Goal: Task Accomplishment & Management: Manage account settings

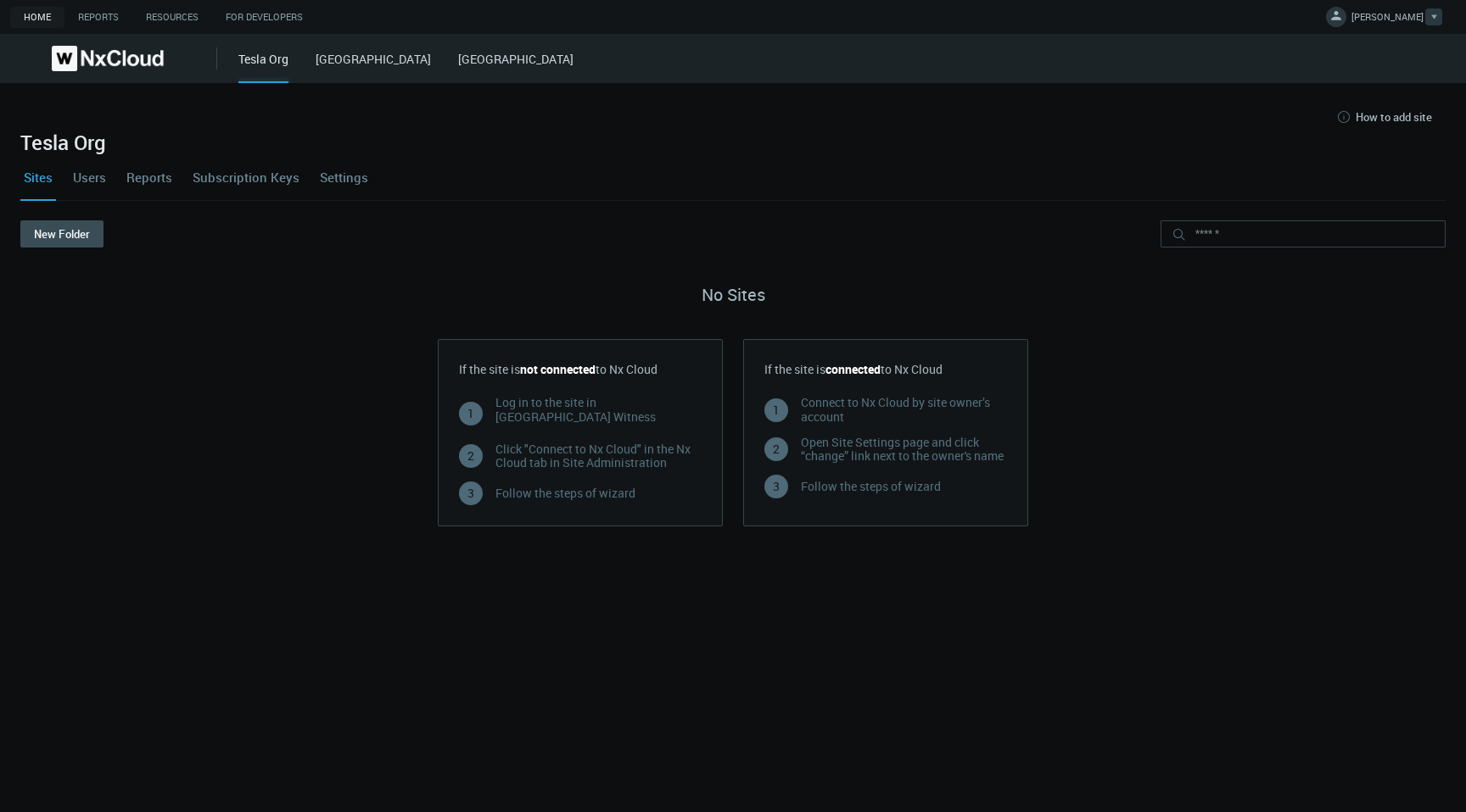
click at [1409, 15] on span "OLYA S." at bounding box center [1386, 19] width 72 height 19
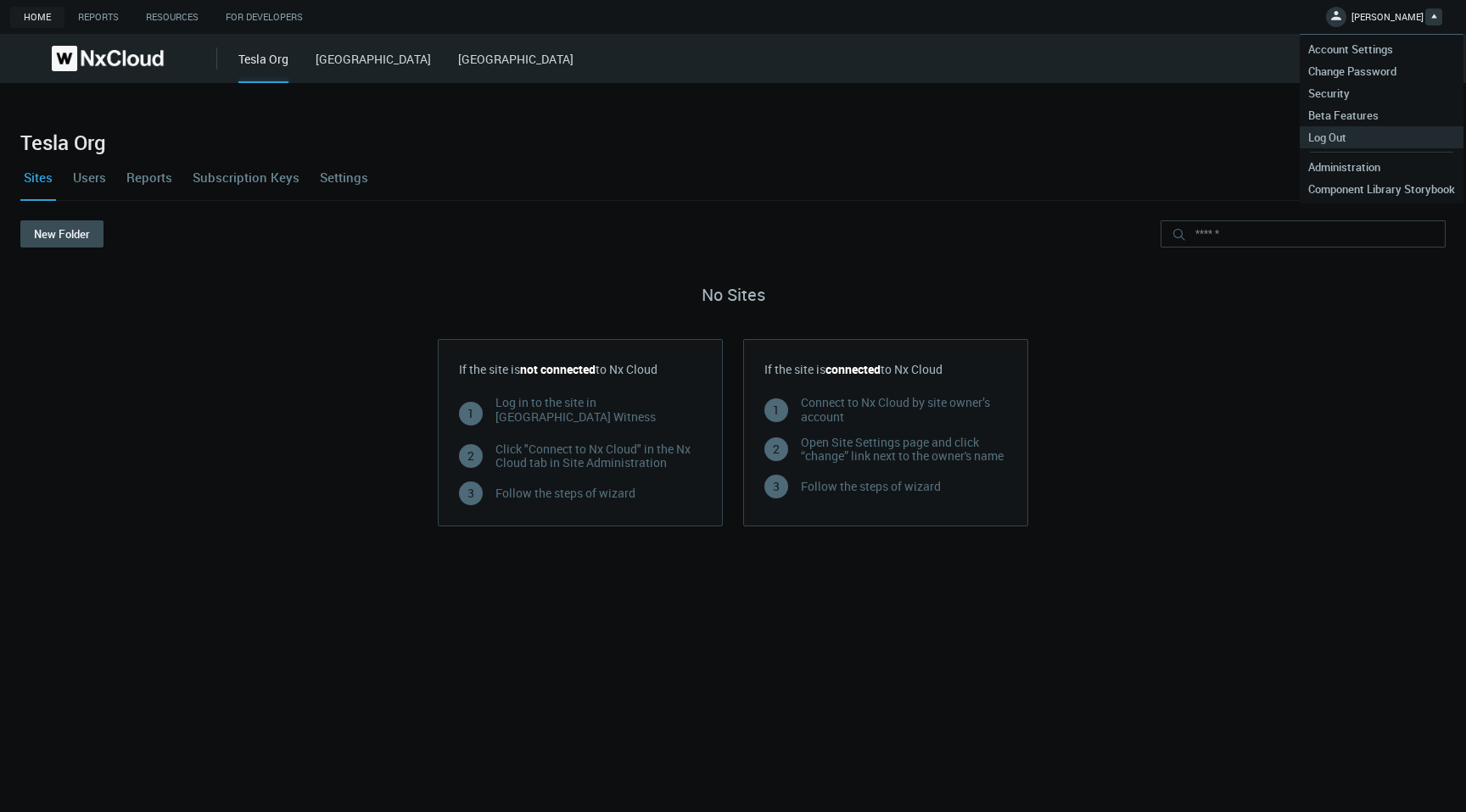
click at [1377, 143] on link "Log Out" at bounding box center [1381, 137] width 164 height 22
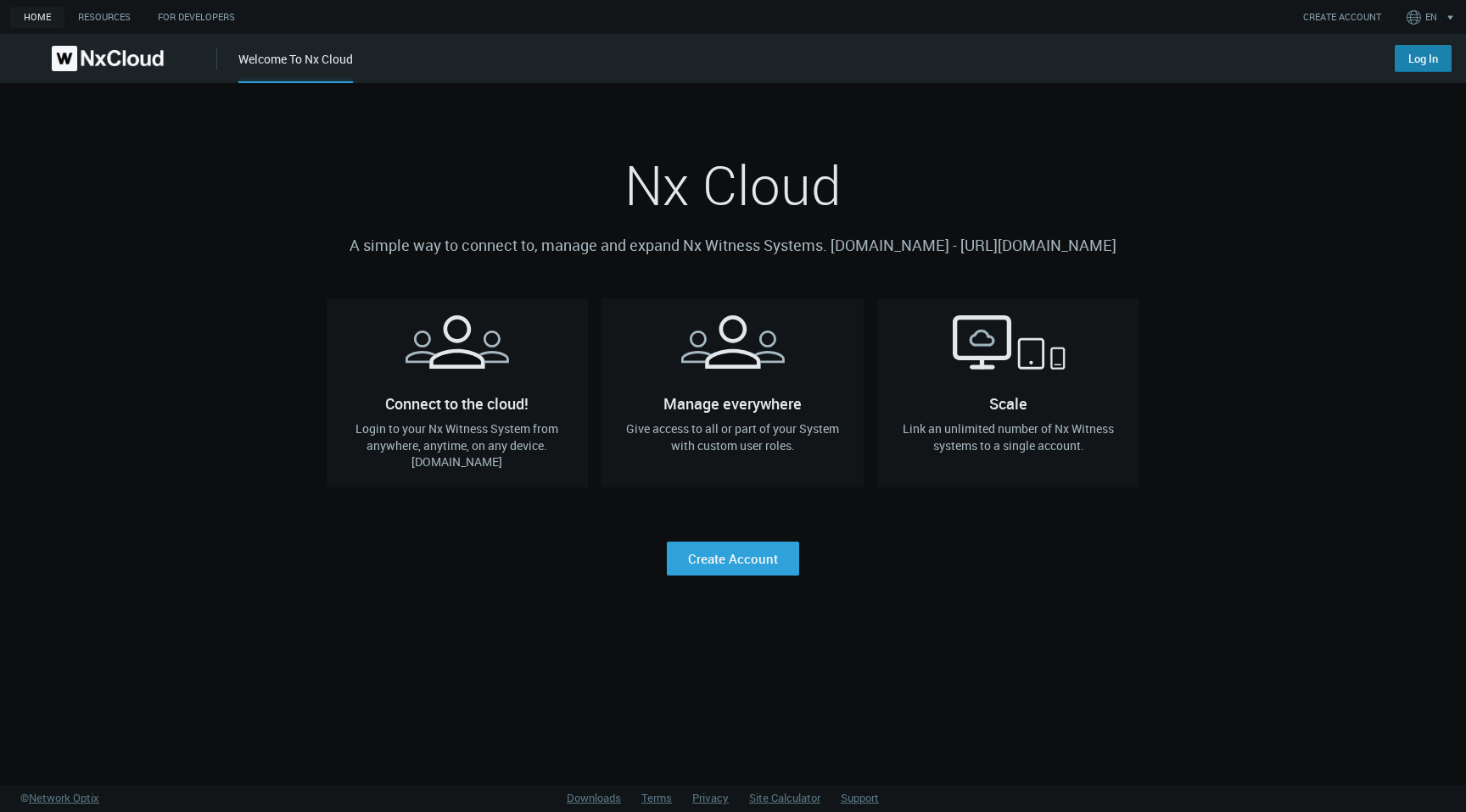
click at [1432, 57] on link "Log In" at bounding box center [1423, 58] width 57 height 27
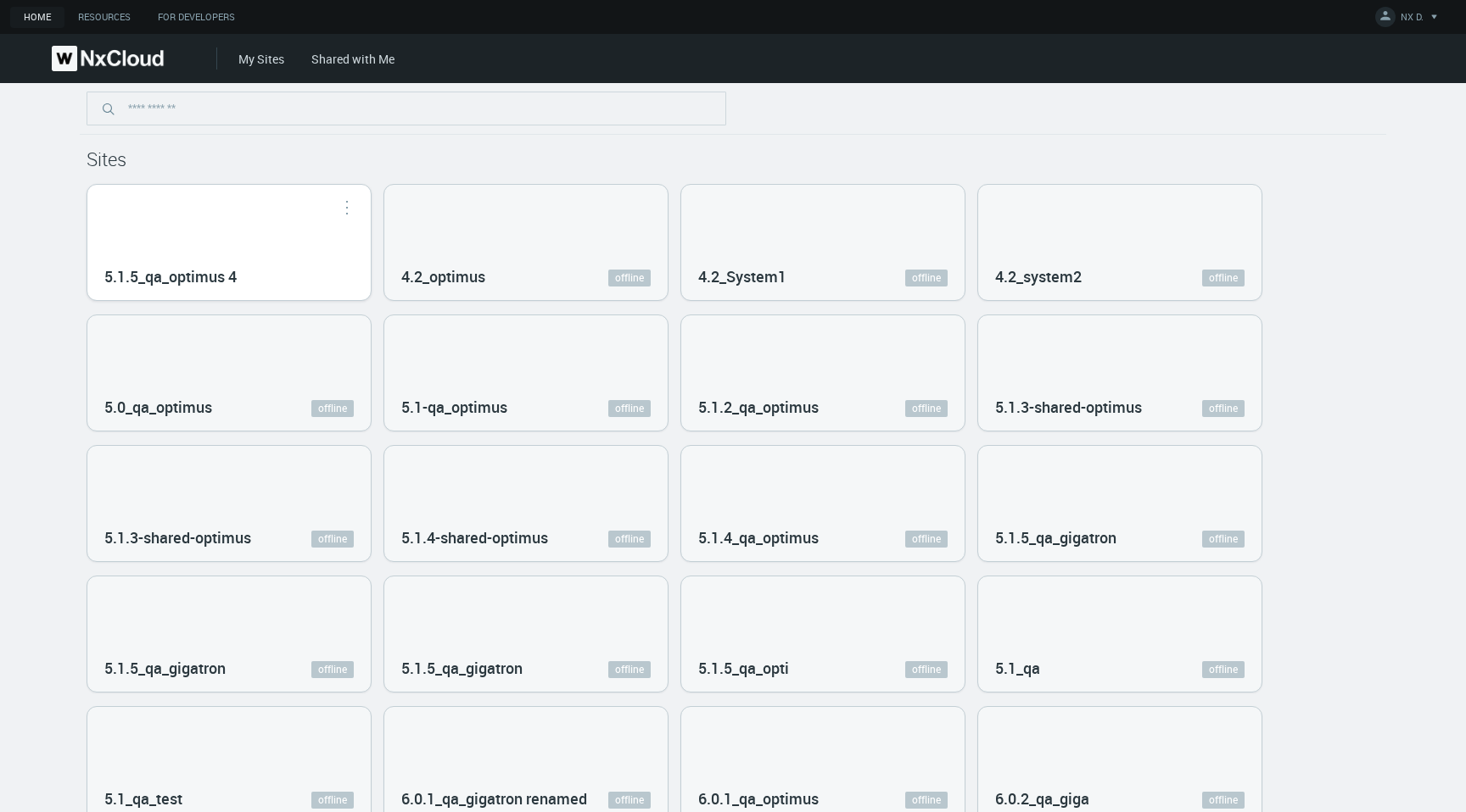
click at [236, 221] on div "5.1.5_qa_optimus 4" at bounding box center [229, 243] width 283 height 115
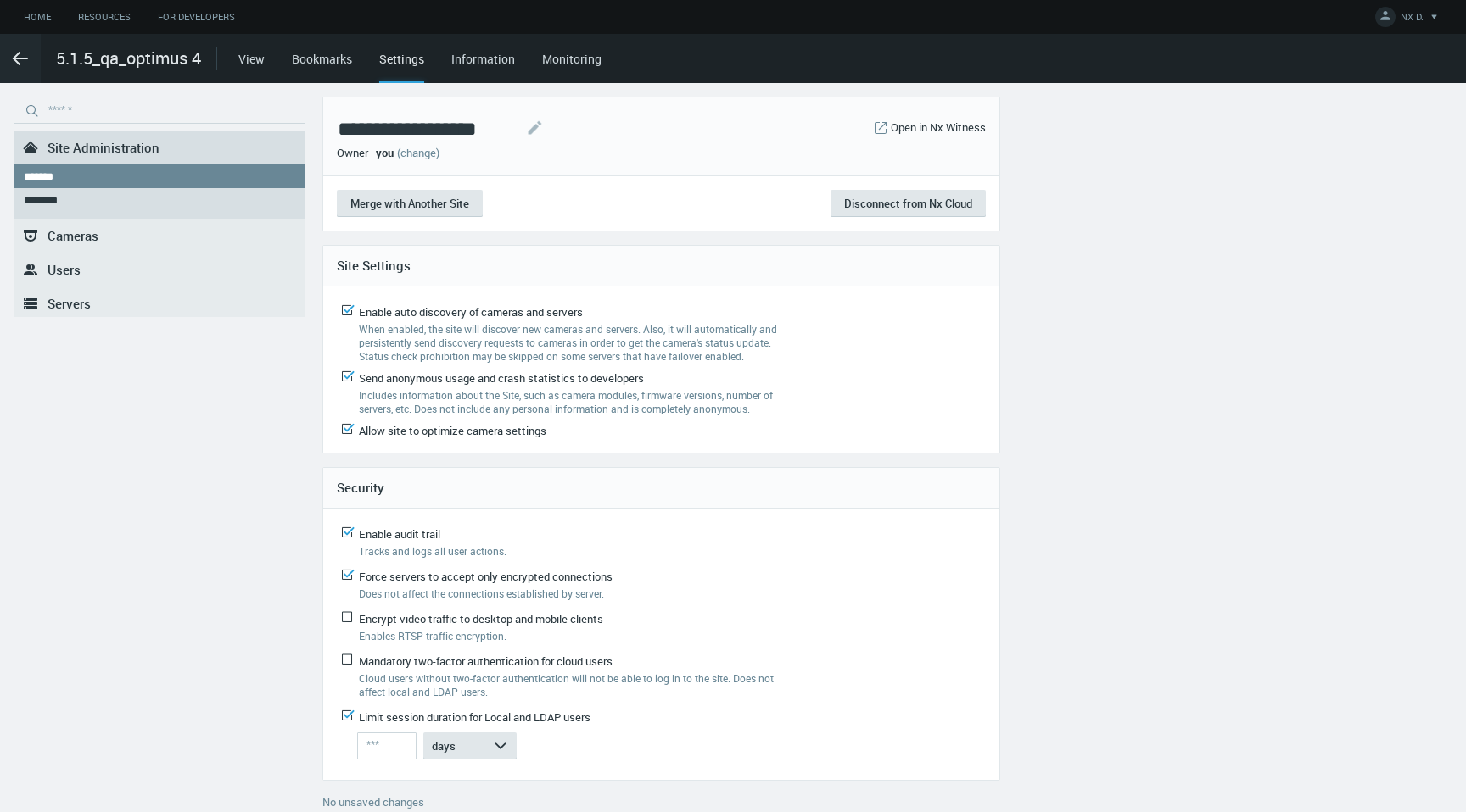
click at [52, 298] on span "Servers" at bounding box center [69, 303] width 43 height 17
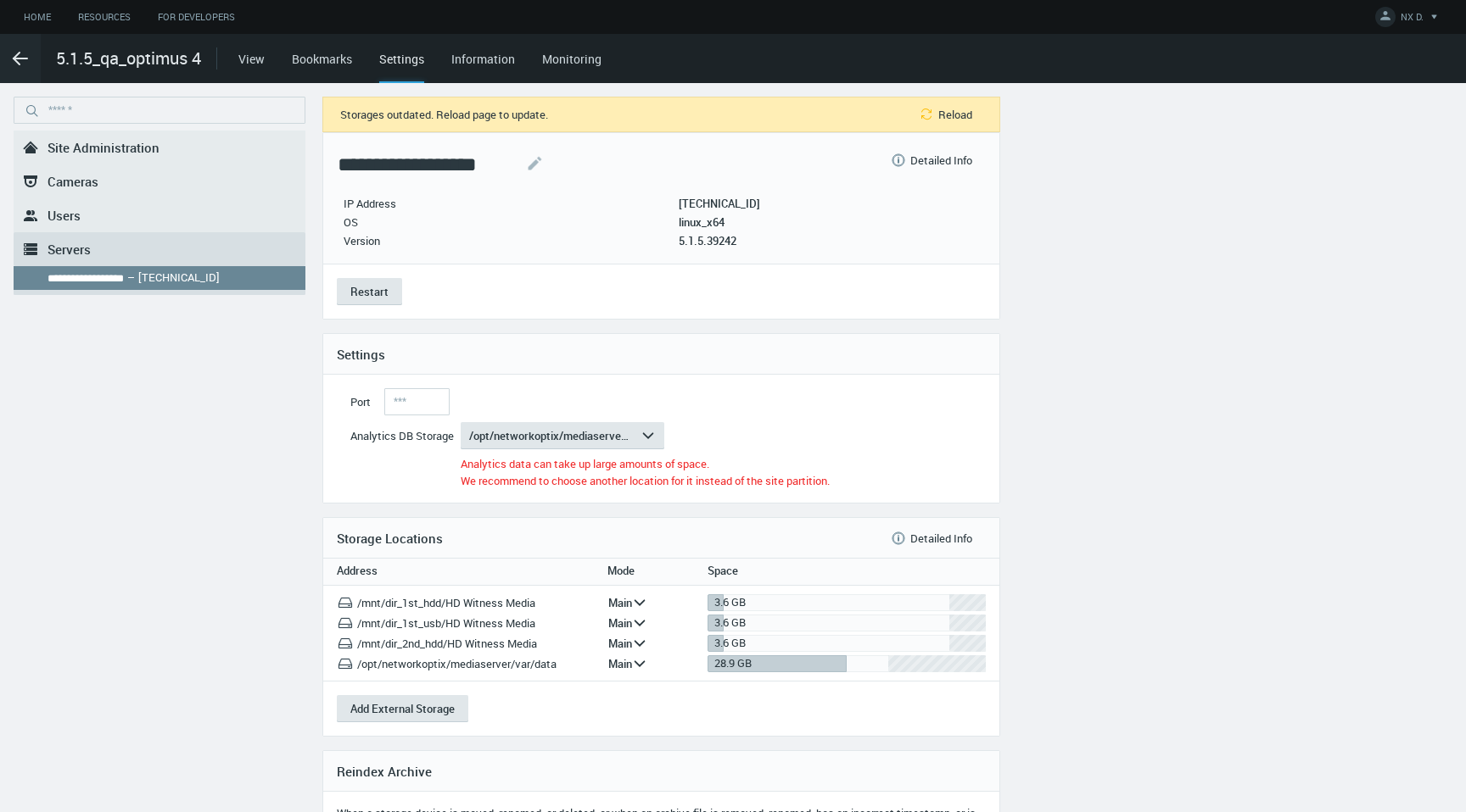
click at [67, 207] on span "Users" at bounding box center [64, 215] width 33 height 17
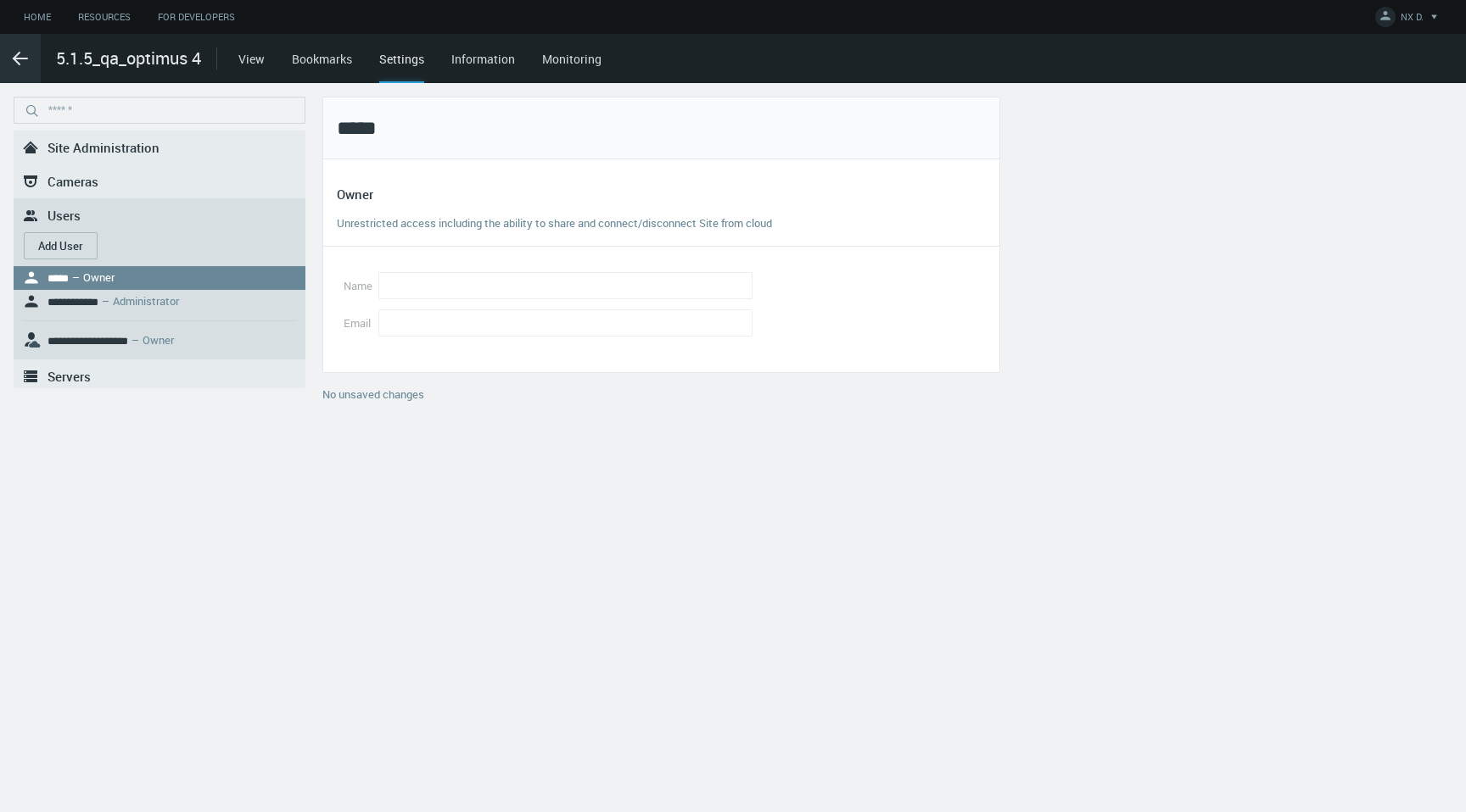
click at [17, 62] on polyline at bounding box center [16, 58] width 6 height 12
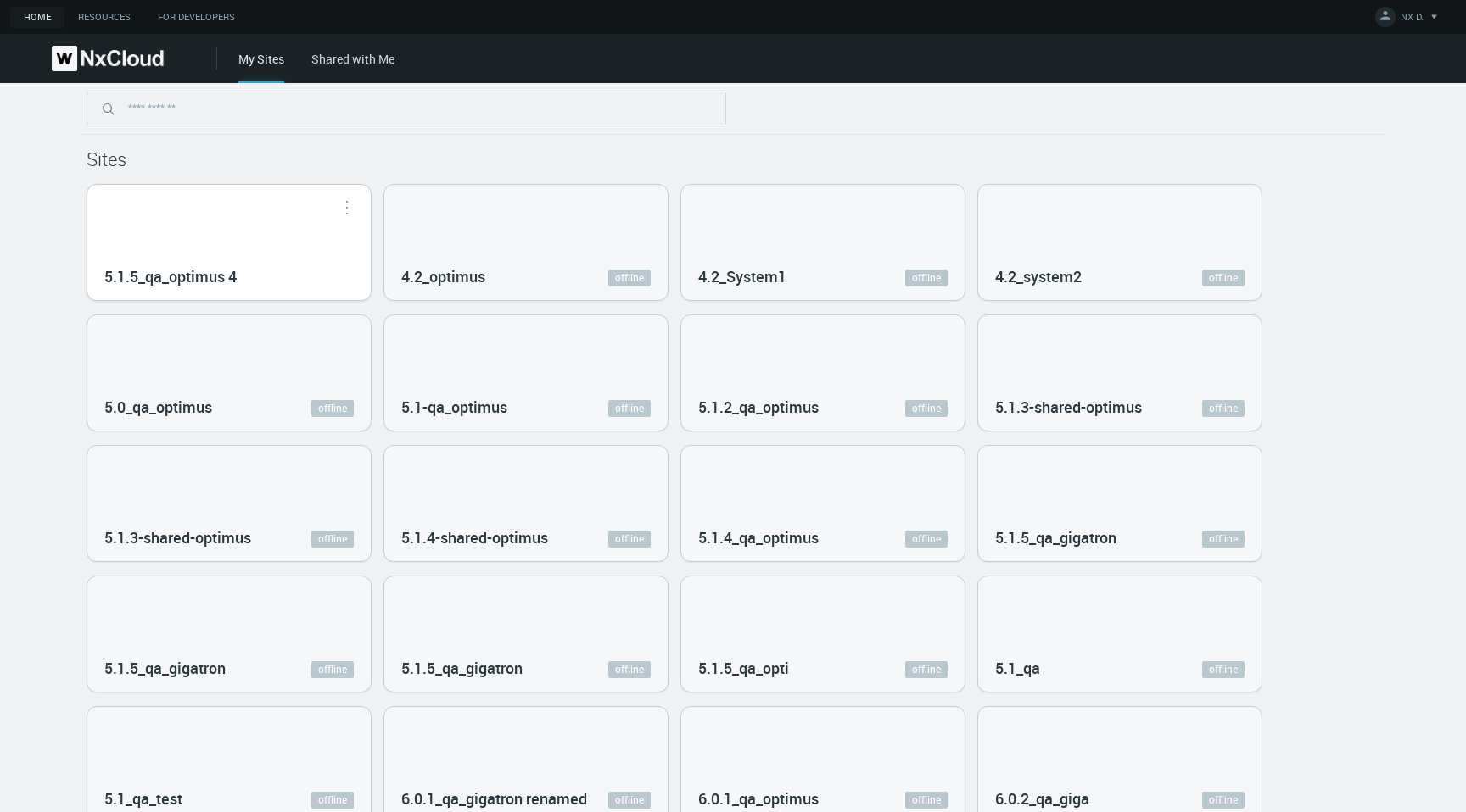
click at [197, 229] on div "5.1.5_qa_optimus 4" at bounding box center [229, 243] width 283 height 115
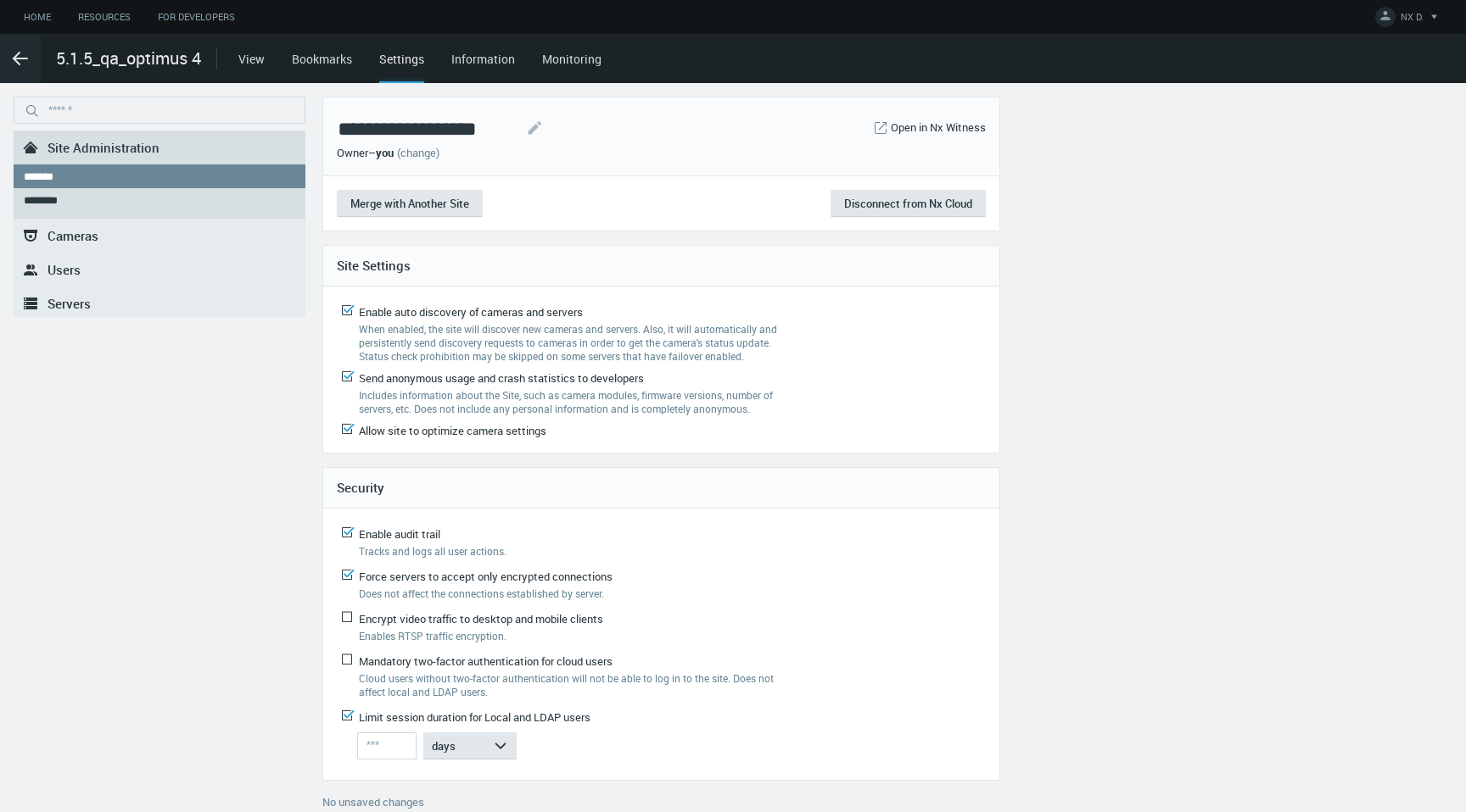
click at [124, 262] on link ".st0{fill-rule:evenodd;clip-rule:evenodd;fill:#2B383F;} Users" at bounding box center [159, 269] width 291 height 34
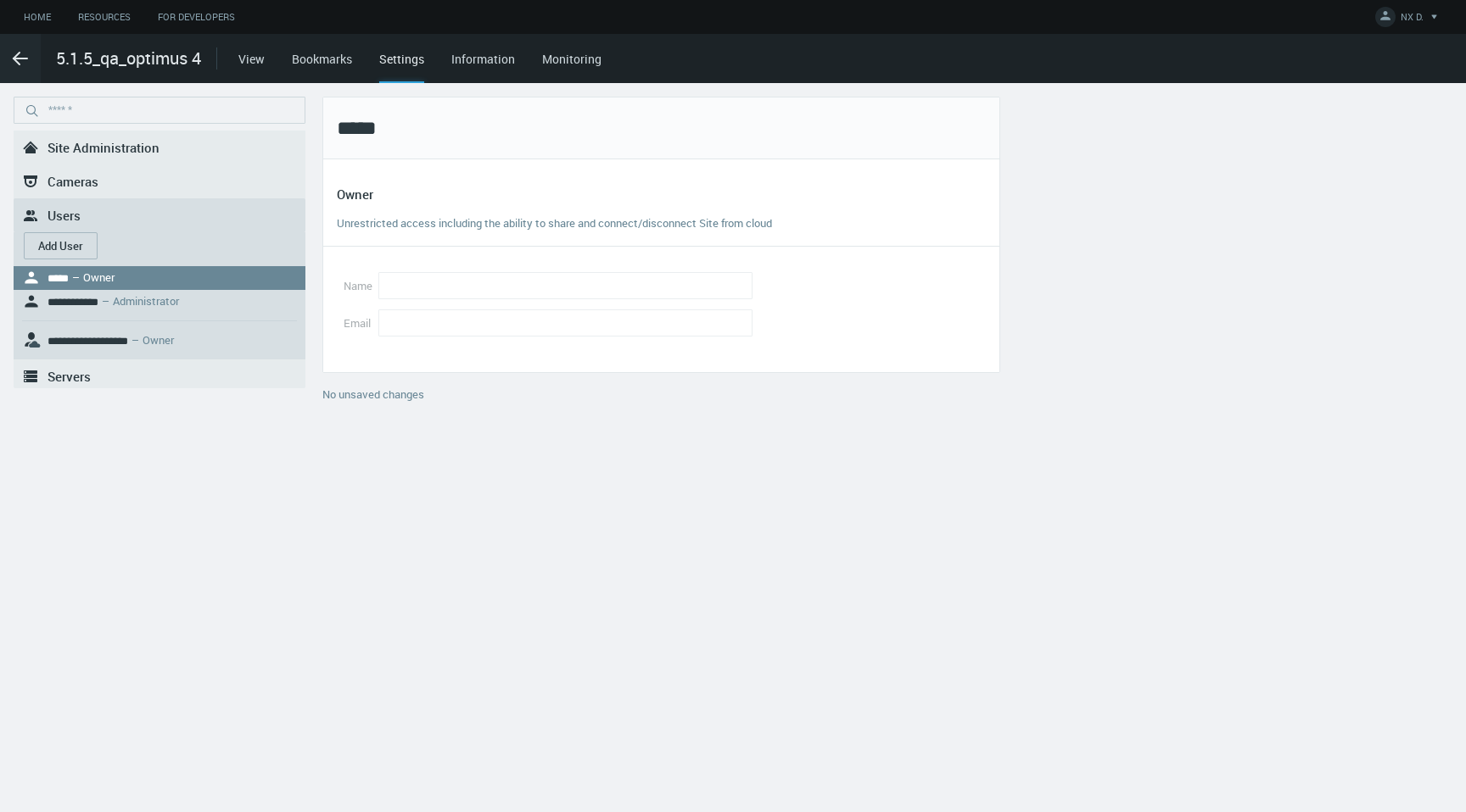
click at [74, 249] on button "Add User" at bounding box center [60, 245] width 74 height 27
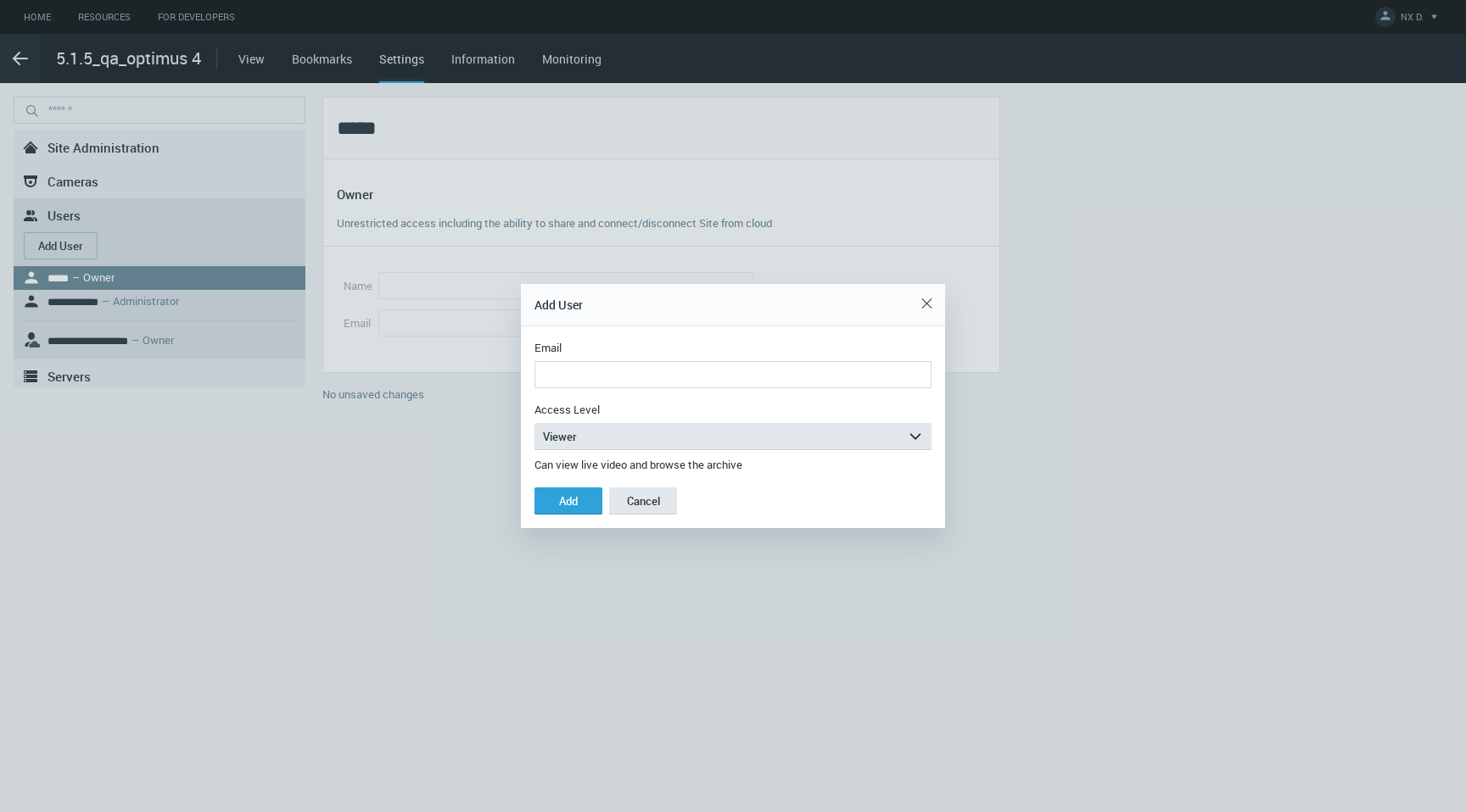
click at [730, 367] on input "Email" at bounding box center [733, 375] width 397 height 27
type input "**********"
click at [731, 437] on button "Viewer arrow_expand" at bounding box center [733, 437] width 397 height 27
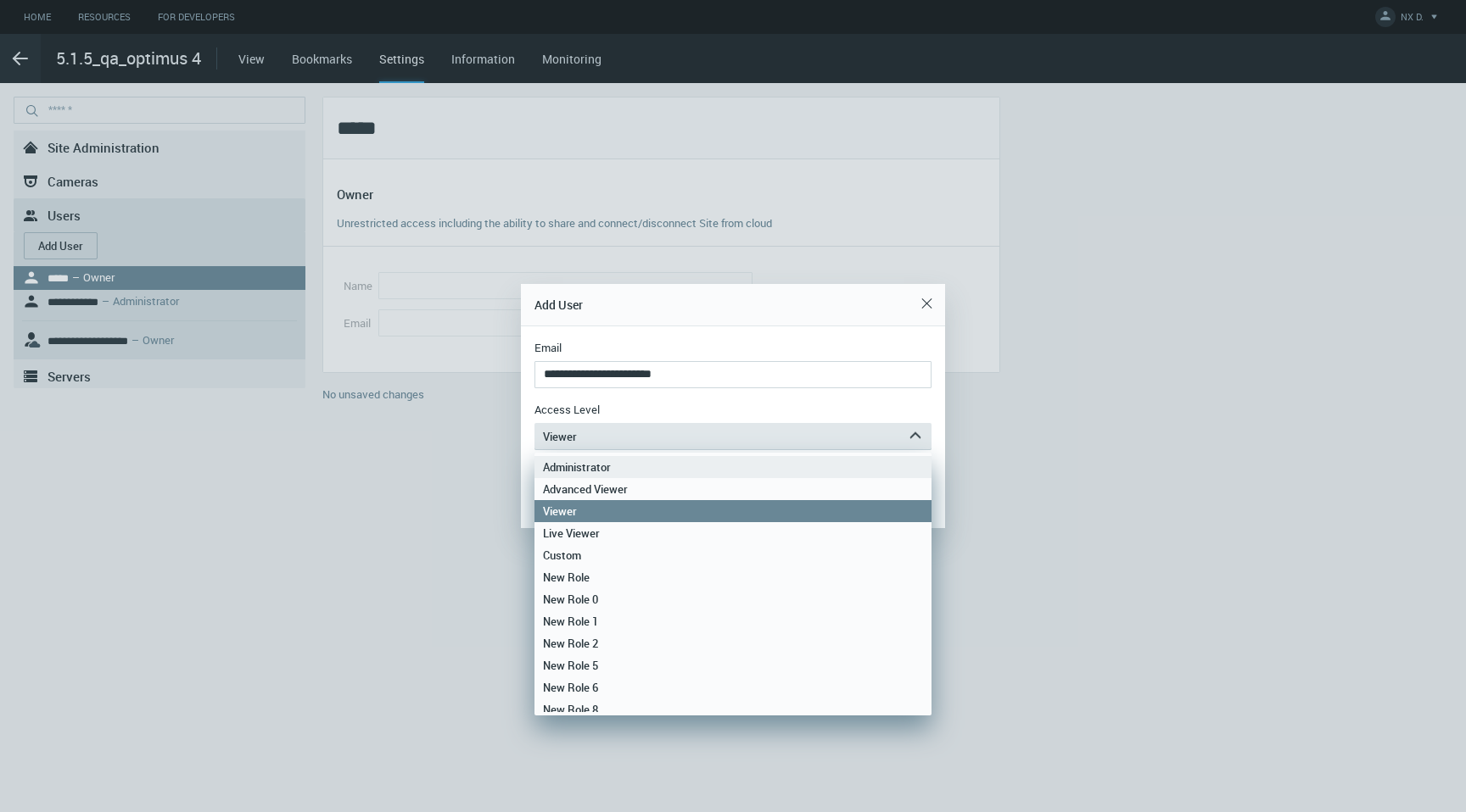
click at [724, 474] on link "Administrator" at bounding box center [733, 467] width 397 height 22
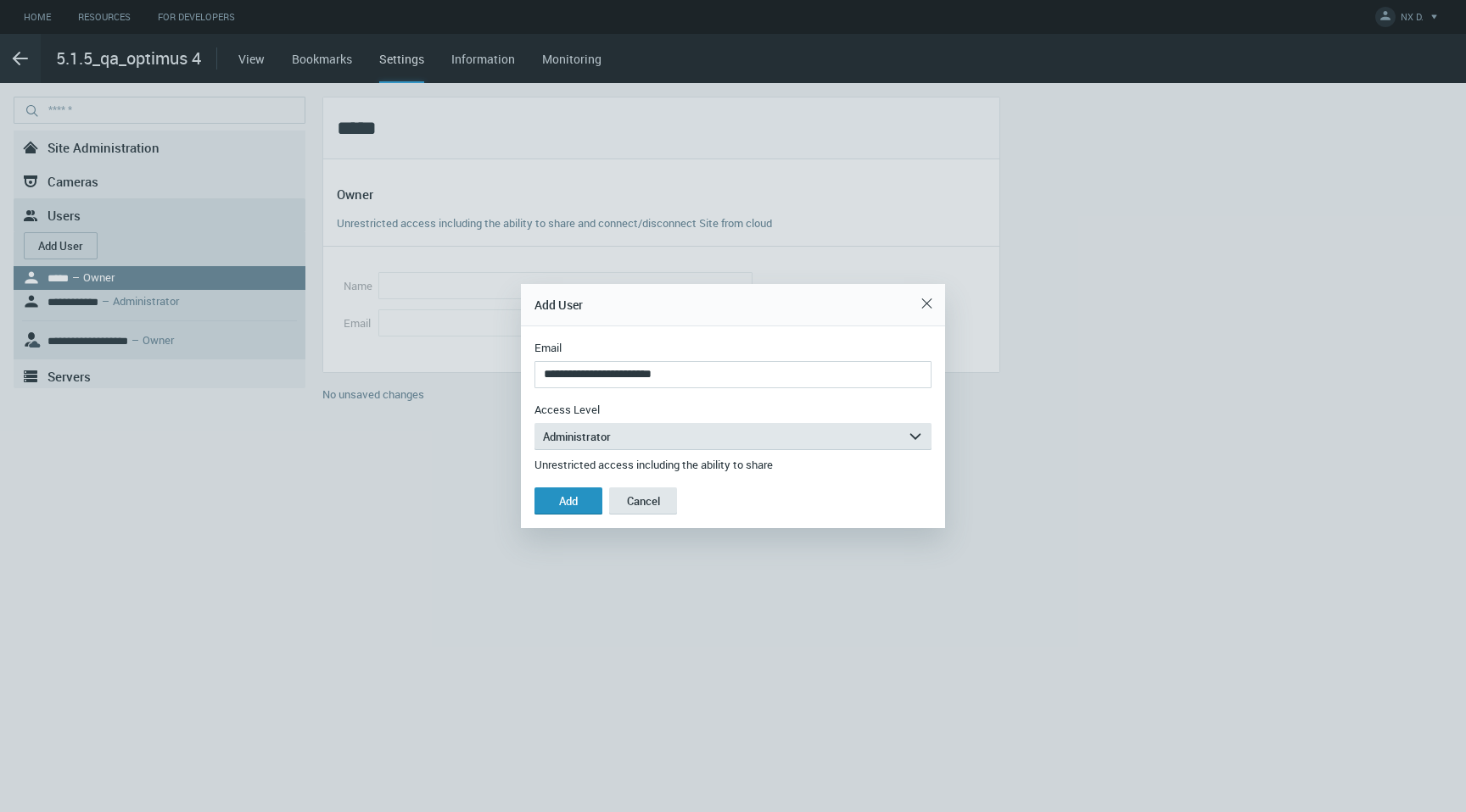
click at [593, 507] on button "Add" at bounding box center [568, 501] width 68 height 27
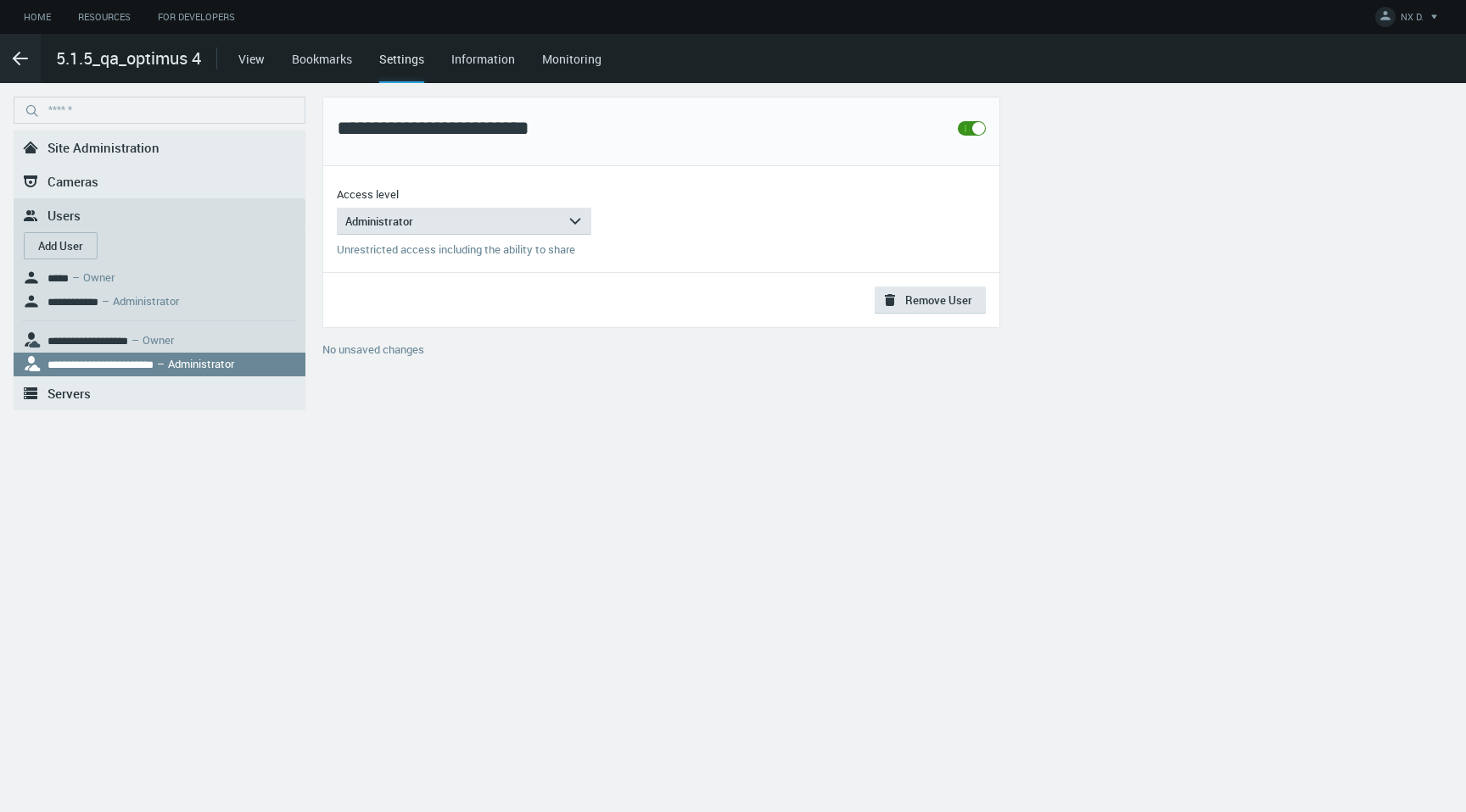
click at [137, 144] on span "Site Administration" at bounding box center [104, 147] width 112 height 17
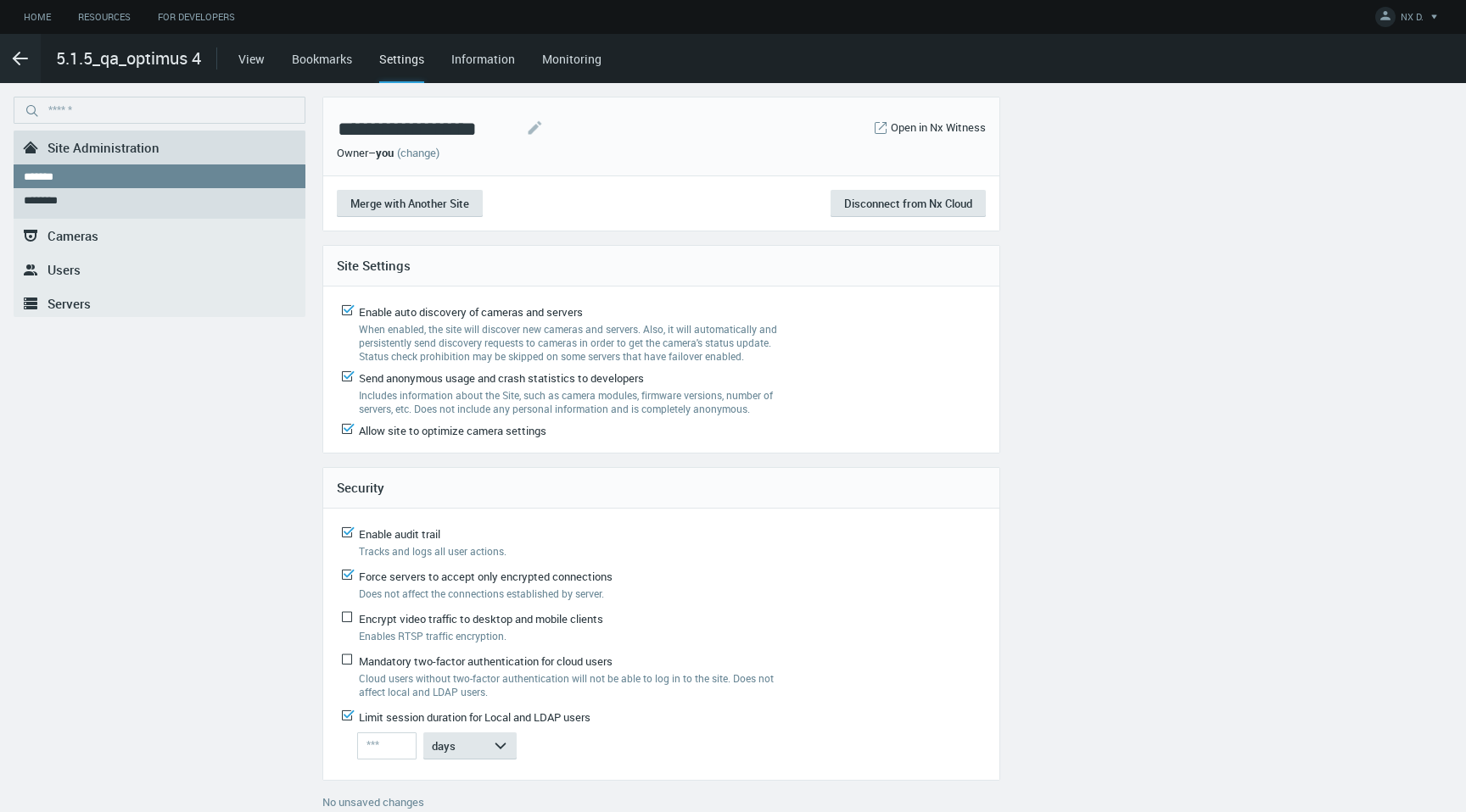
click at [418, 150] on link "(change)" at bounding box center [418, 152] width 43 height 15
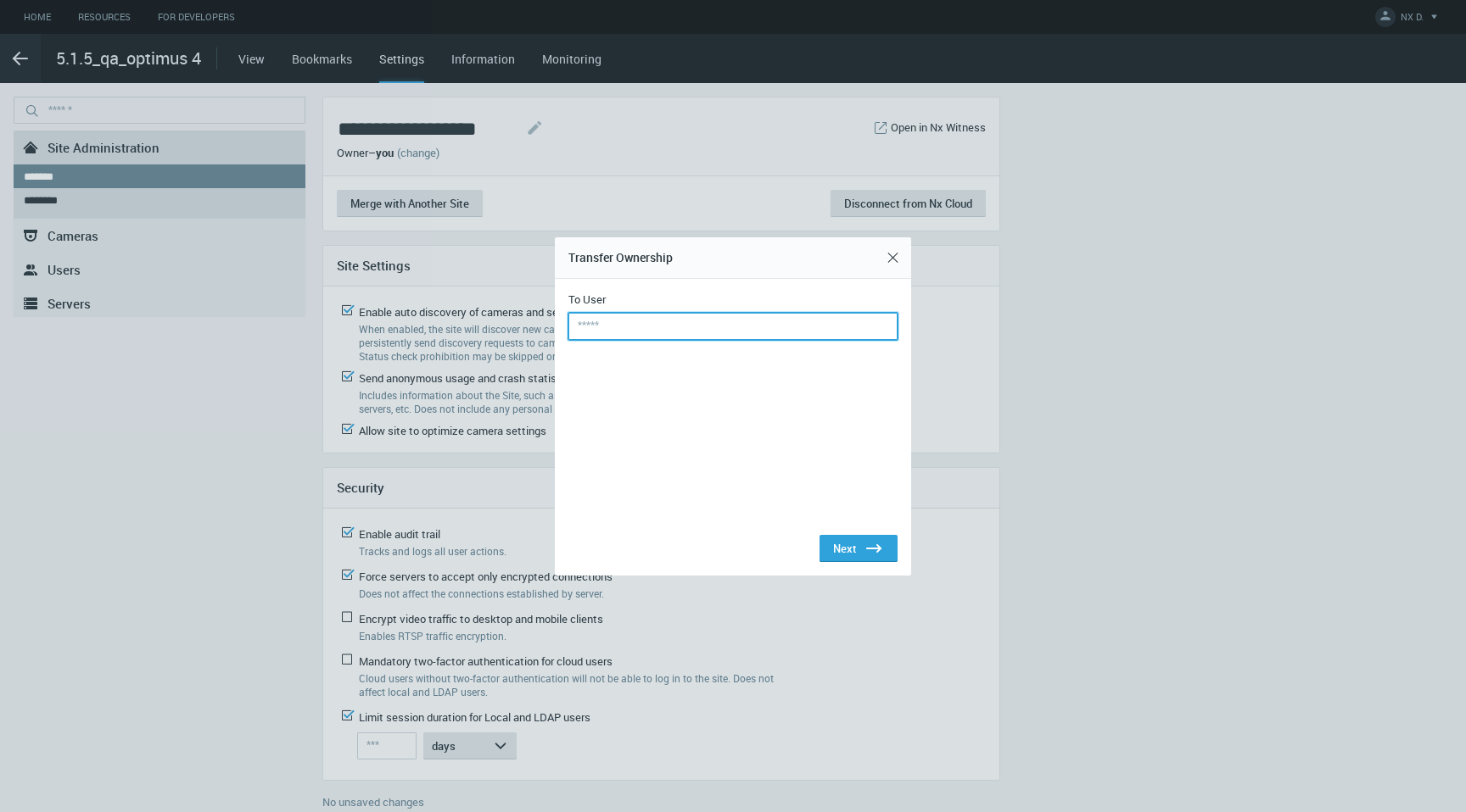
click at [629, 325] on input "text" at bounding box center [733, 326] width 330 height 27
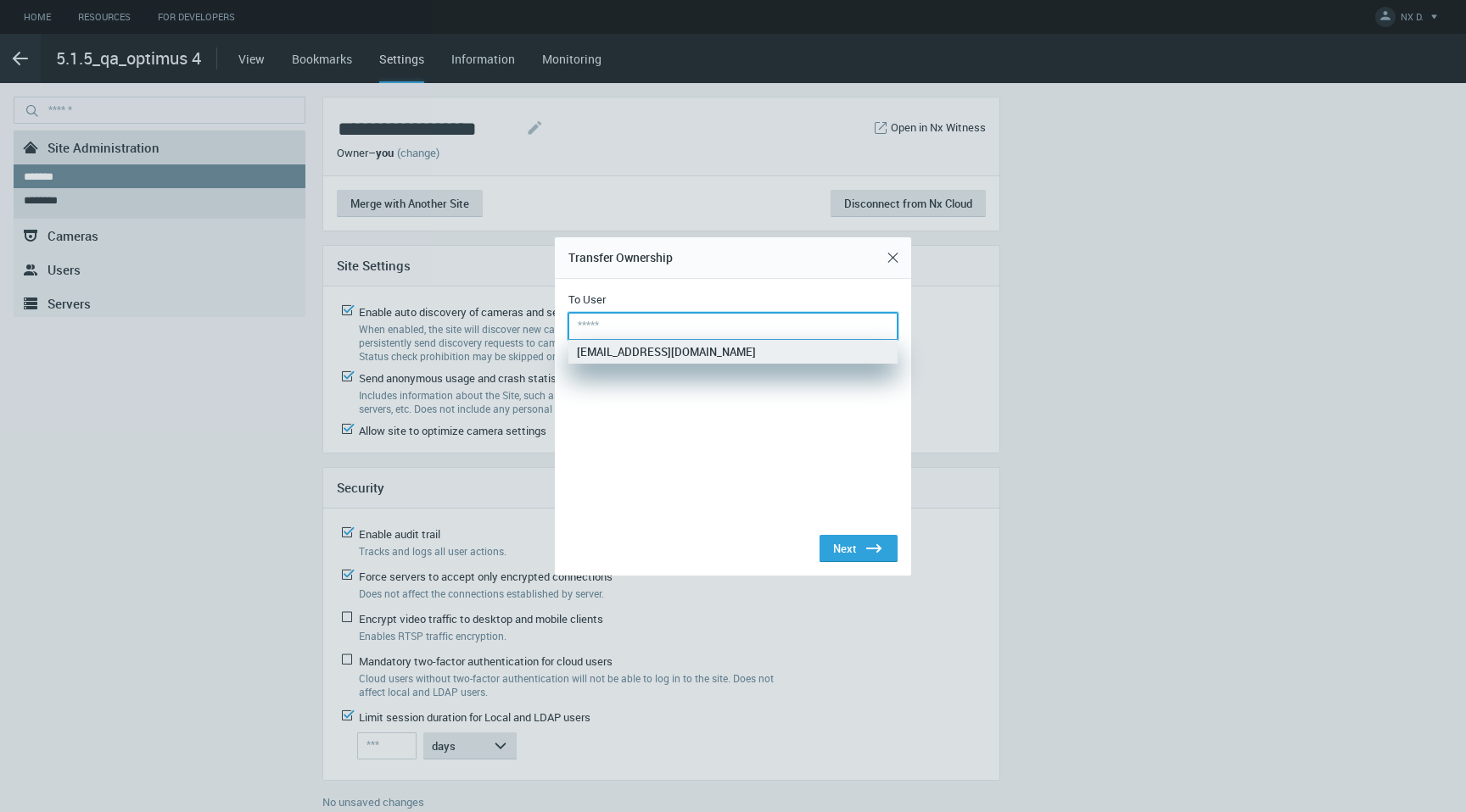
click at [635, 353] on nx-search-highlight "[EMAIL_ADDRESS][DOMAIN_NAME]" at bounding box center [666, 352] width 179 height 15
type input "**********"
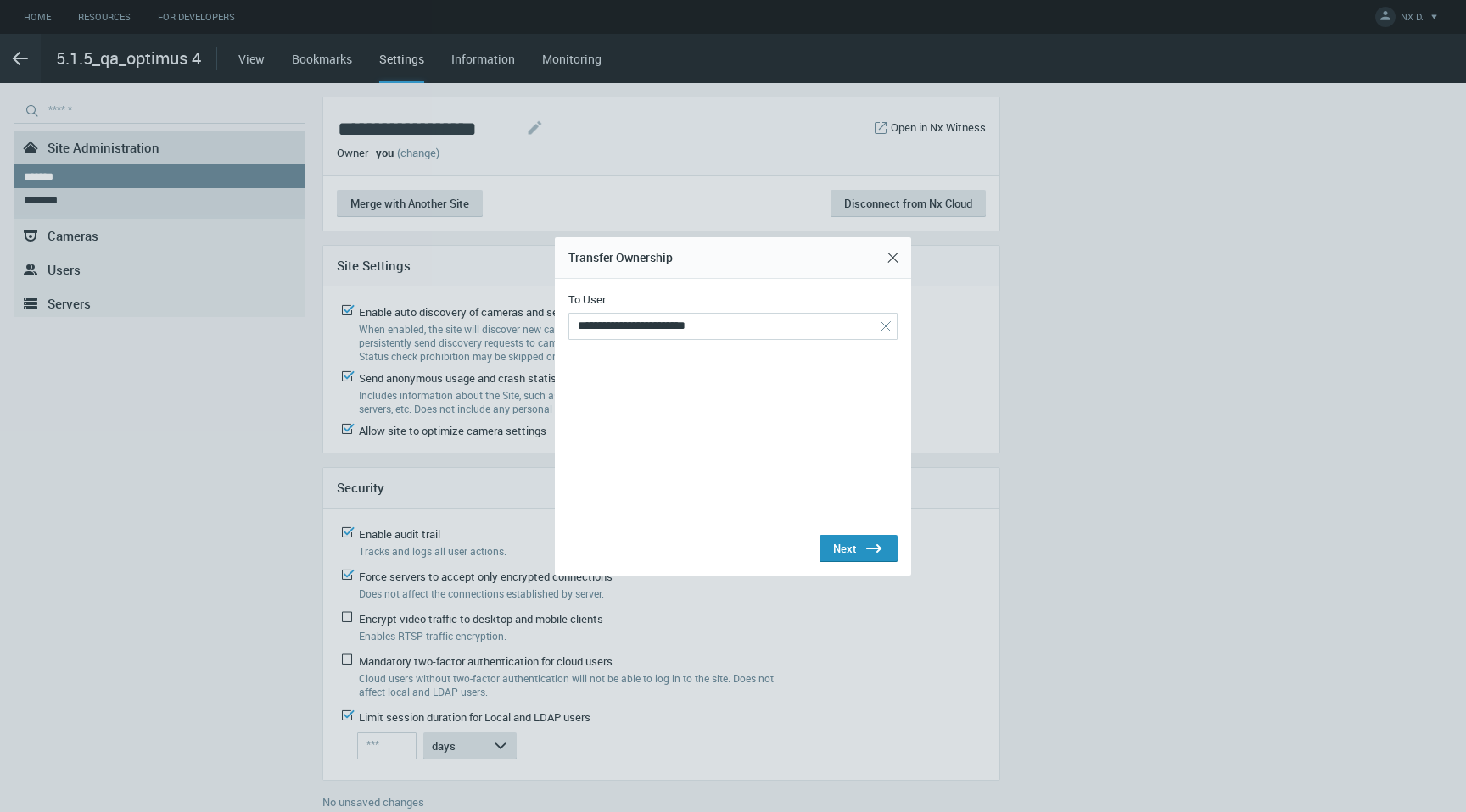
click at [842, 548] on div "Next .st0{fill:#2B383F;}" at bounding box center [857, 548] width 50 height 20
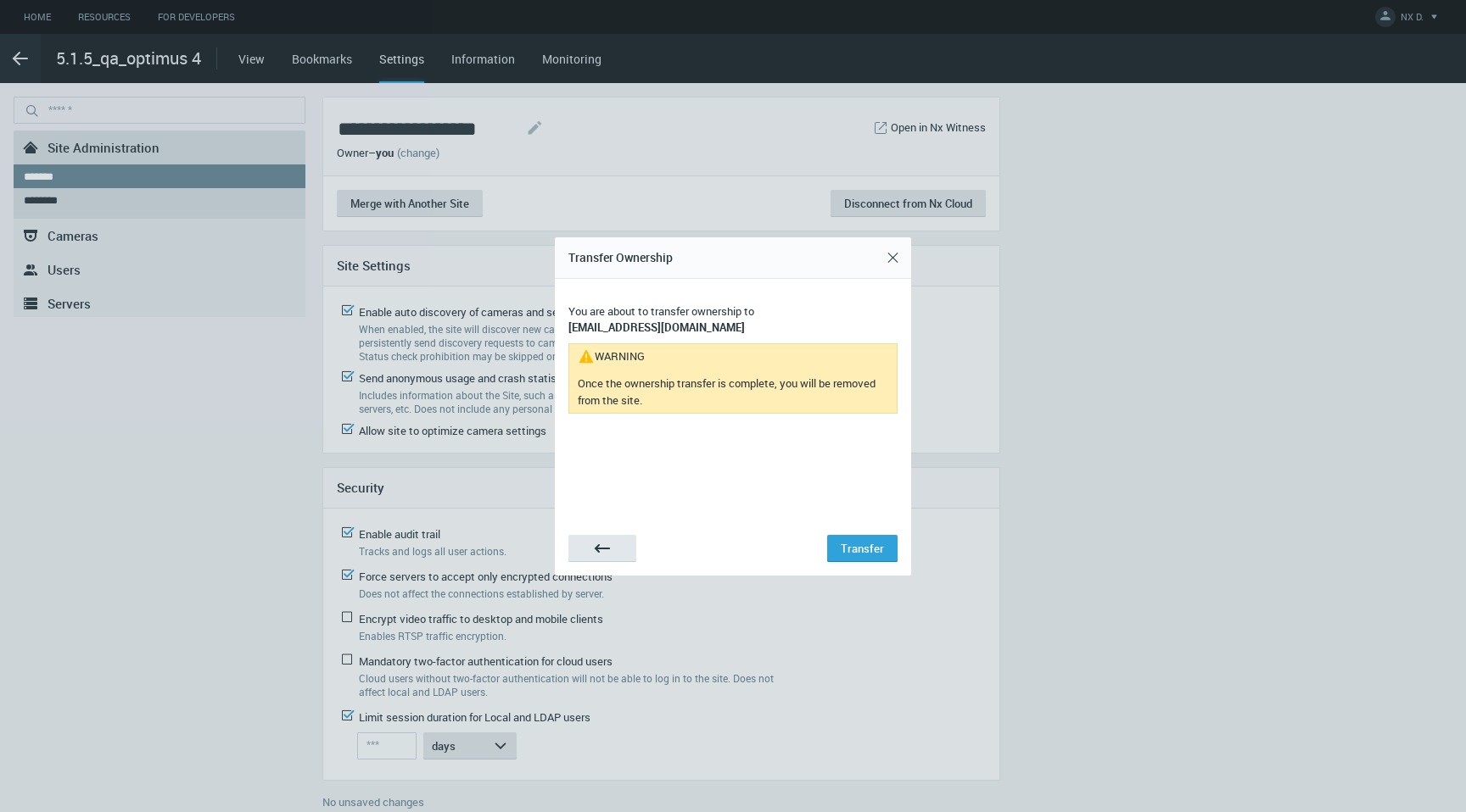
click at [842, 548] on div "Transfer" at bounding box center [862, 548] width 43 height 13
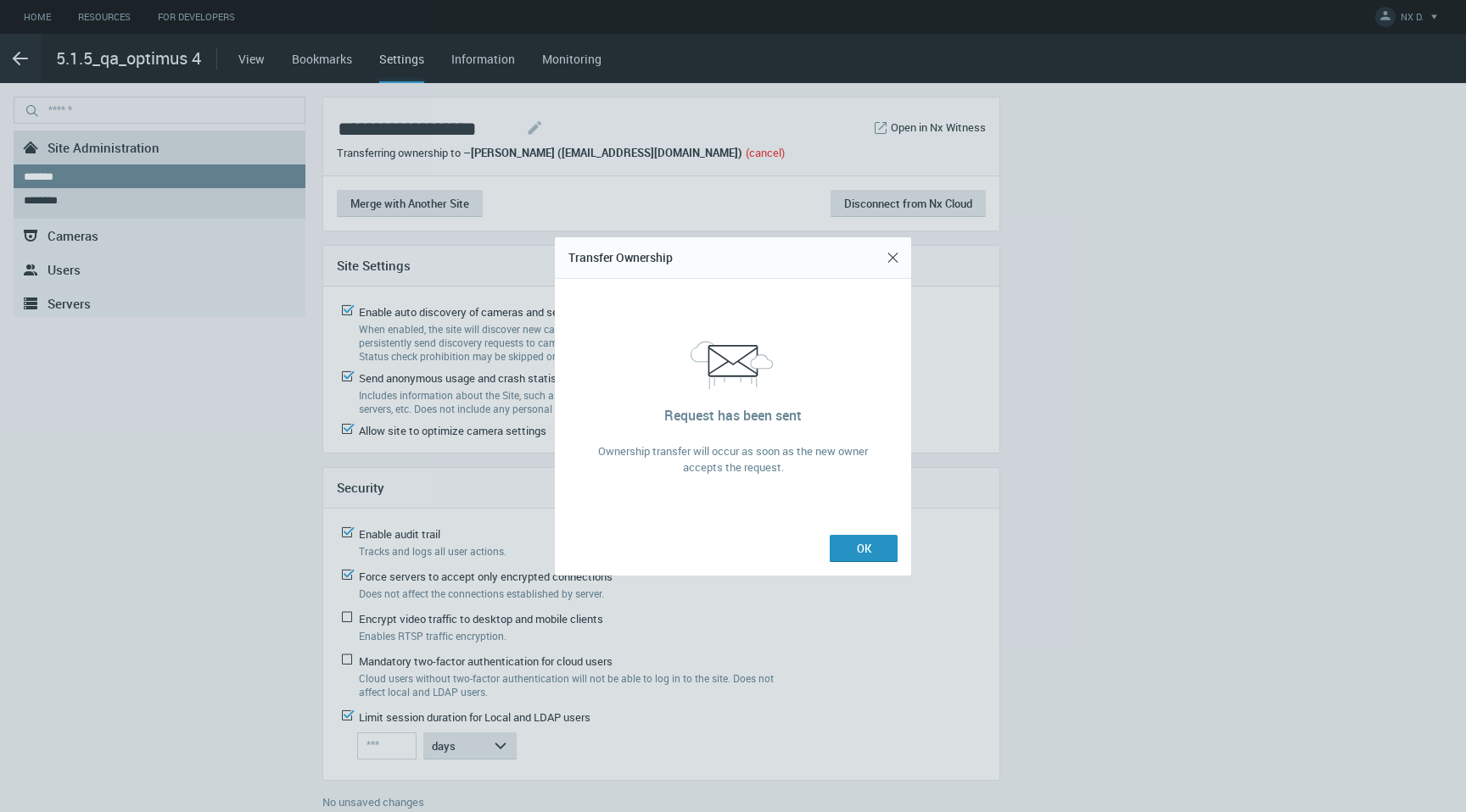
click at [870, 538] on button "OK" at bounding box center [863, 548] width 68 height 27
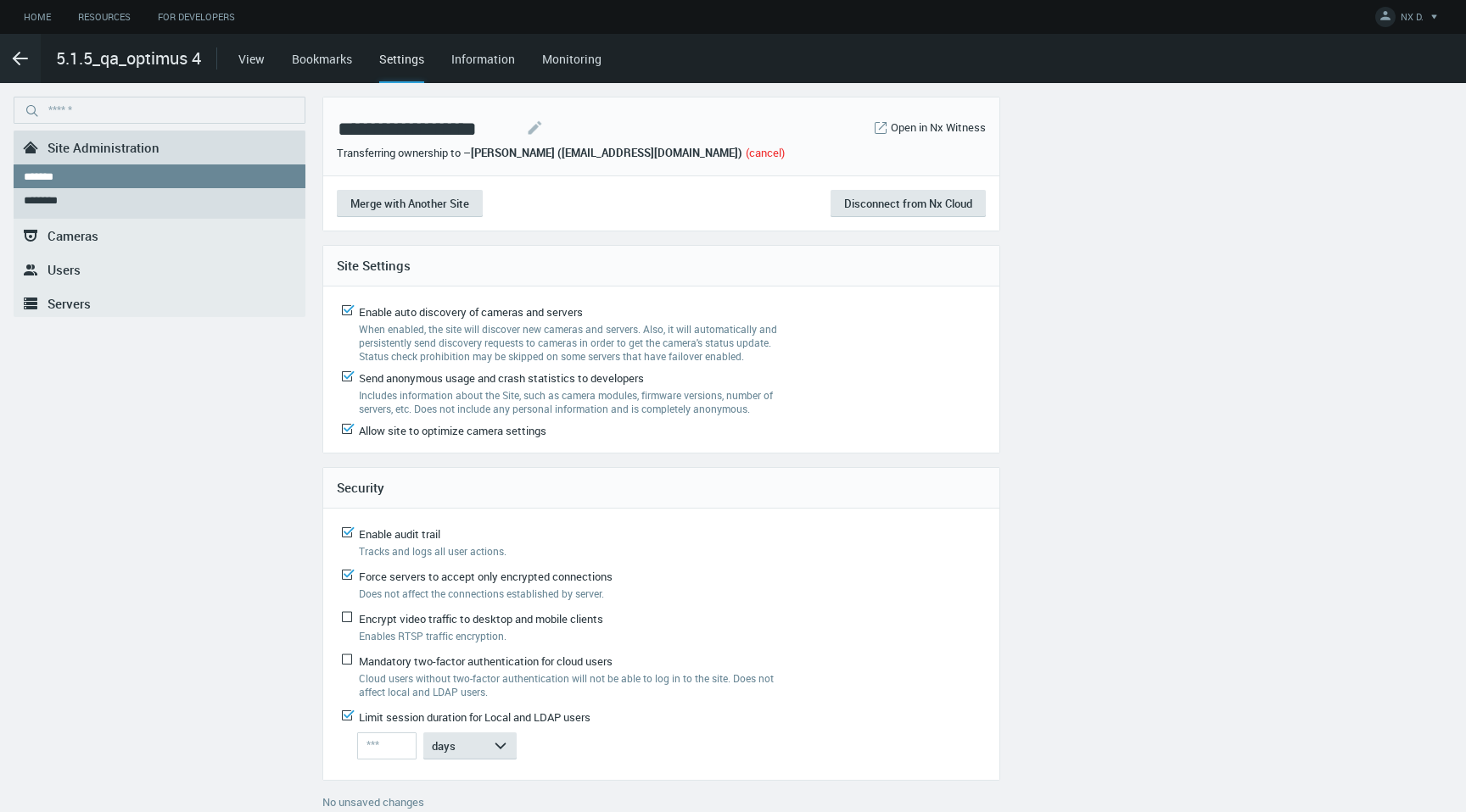
click at [746, 151] on link "(cancel)" at bounding box center [765, 152] width 39 height 15
click at [21, 55] on icon ".arrow {fill-rule:evenodd;clip-rule:evenodd;fill:none;stroke:var(--btn-arrow-co…" at bounding box center [19, 58] width 20 height 20
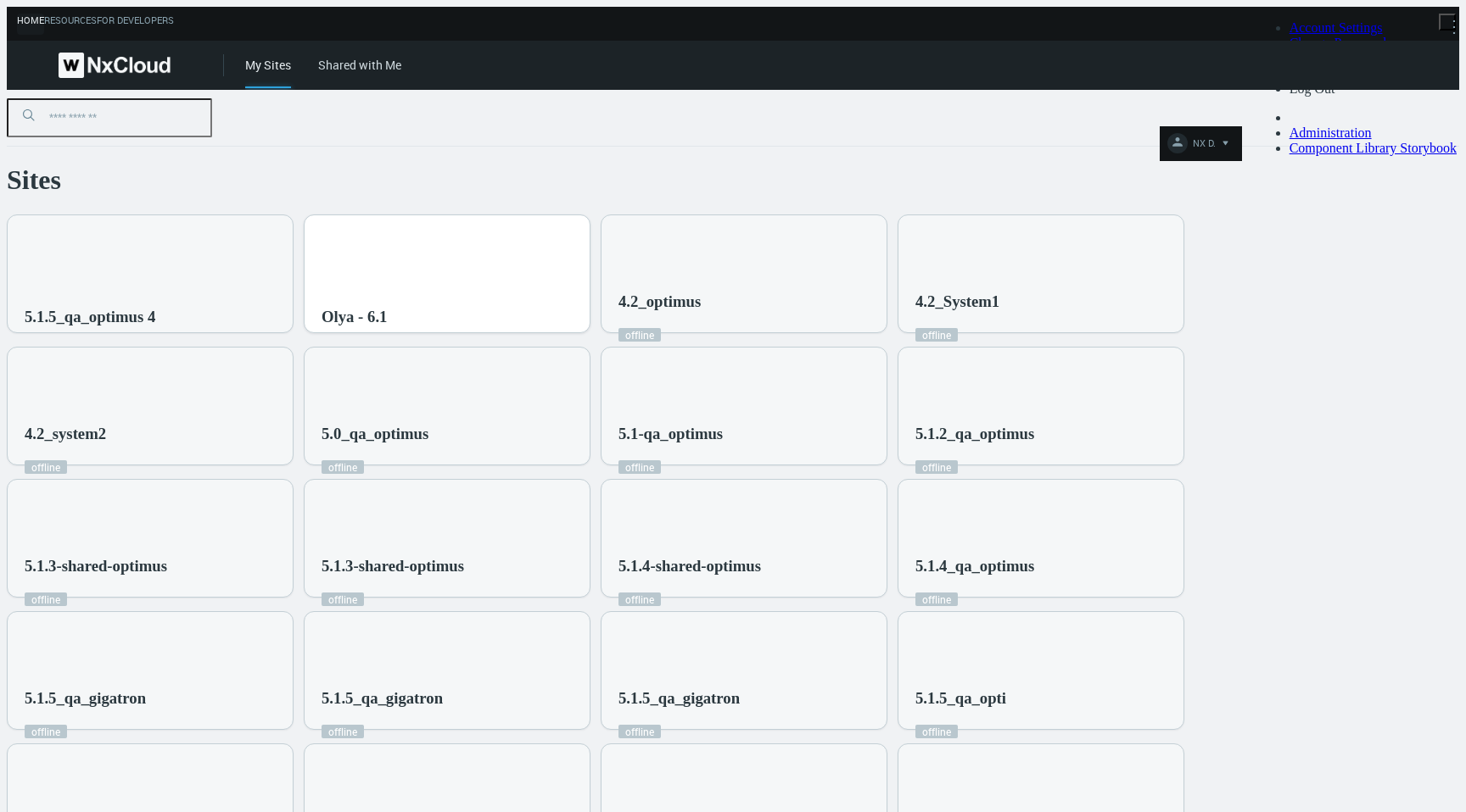
click at [517, 244] on div "Olya - 6.1" at bounding box center [447, 283] width 285 height 137
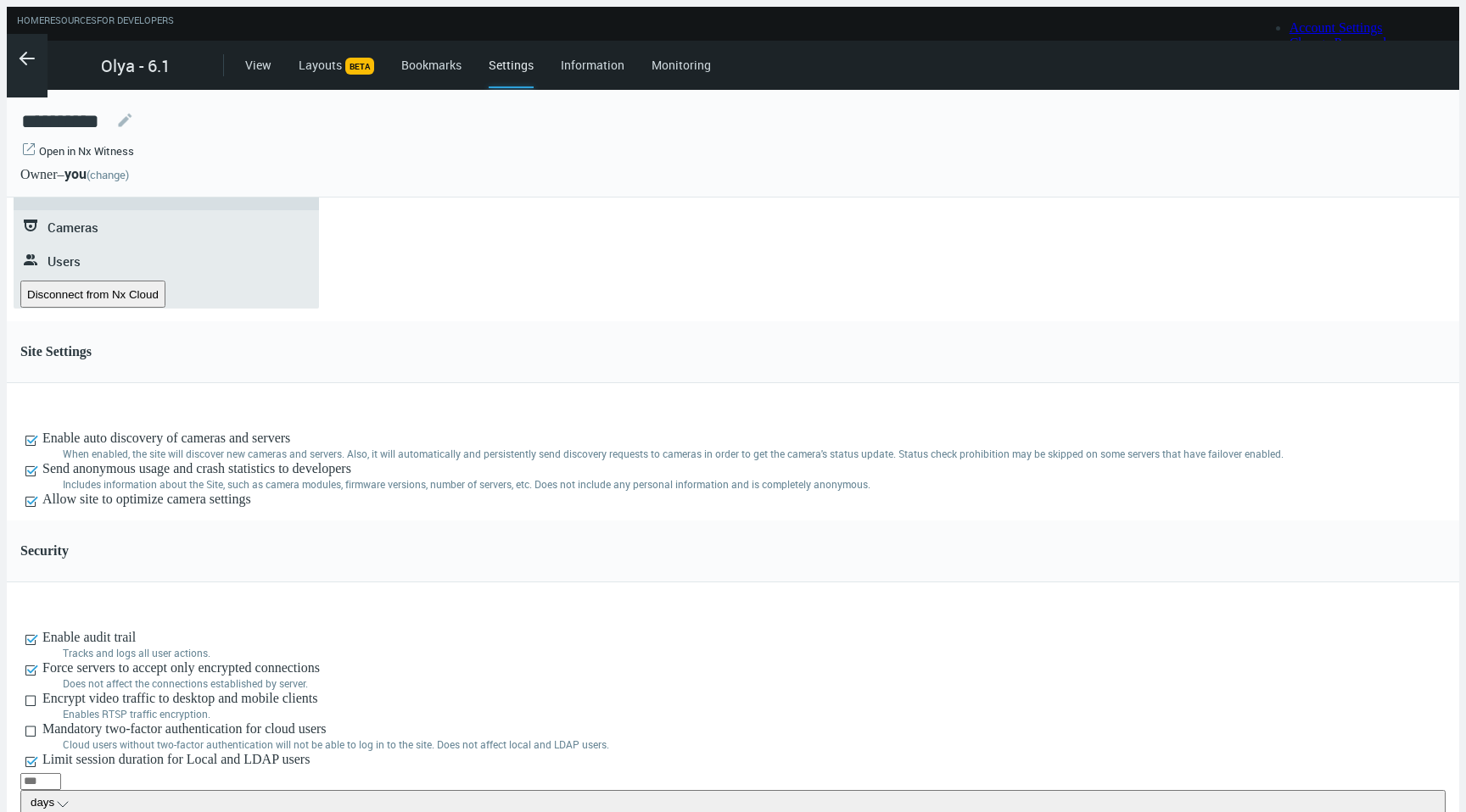
click at [102, 269] on link ".st0{fill-rule:evenodd;clip-rule:evenodd;fill:#2B383F;} Users" at bounding box center [166, 261] width 306 height 34
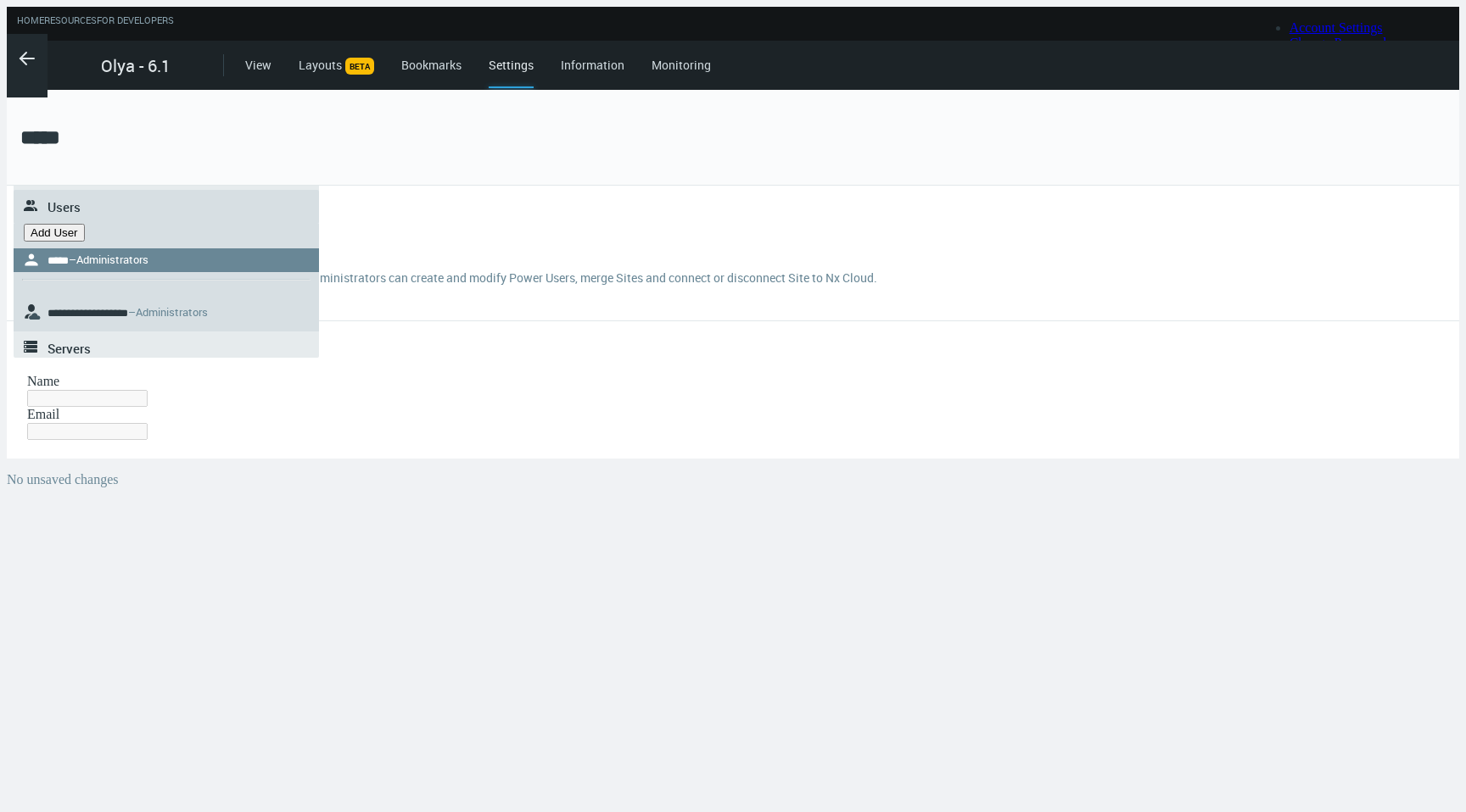
click at [70, 242] on button "Add User" at bounding box center [54, 233] width 61 height 18
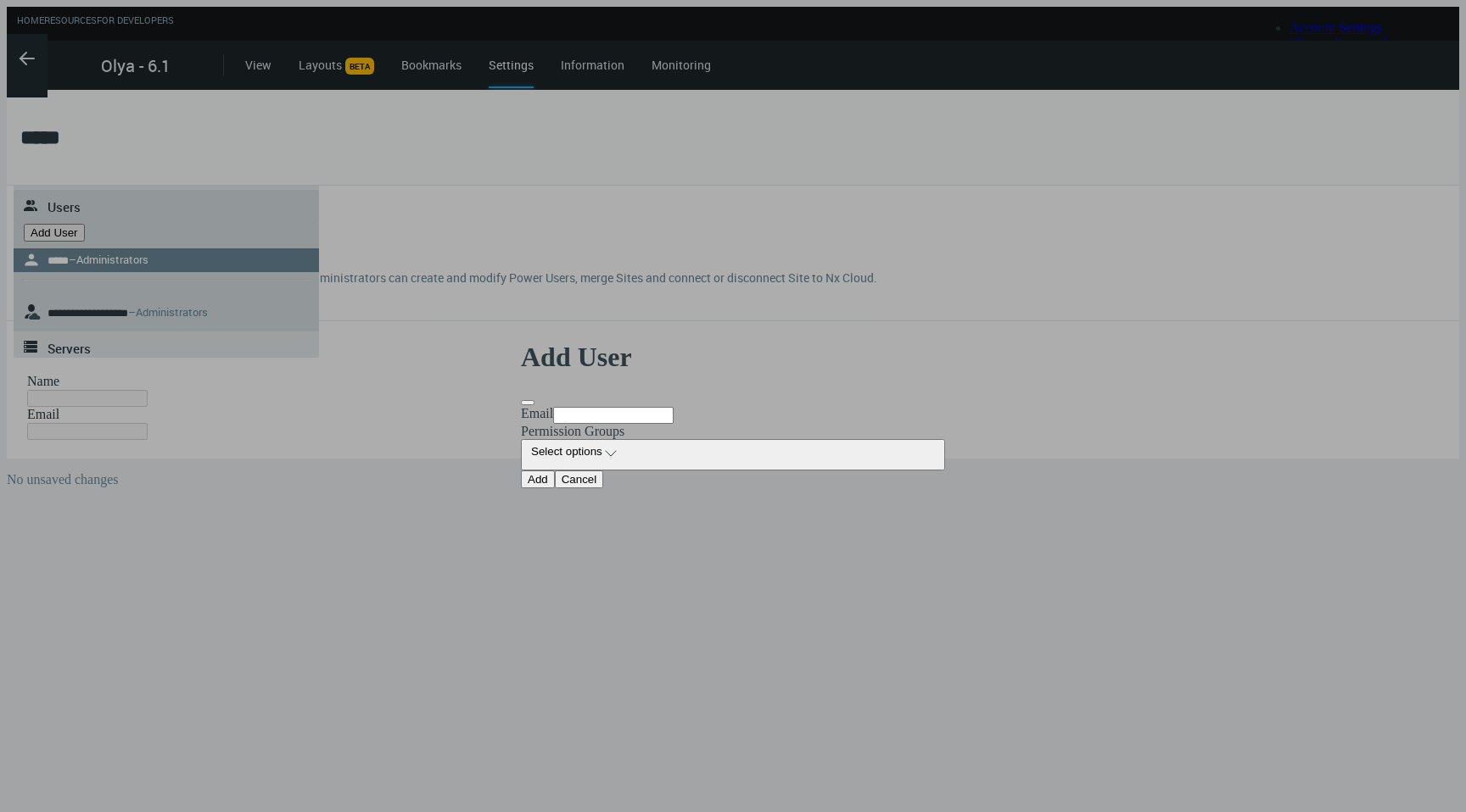
click at [565, 407] on input "Email" at bounding box center [613, 415] width 120 height 17
type input "**********"
click at [668, 449] on button "Select options arrow_expand" at bounding box center [733, 454] width 424 height 31
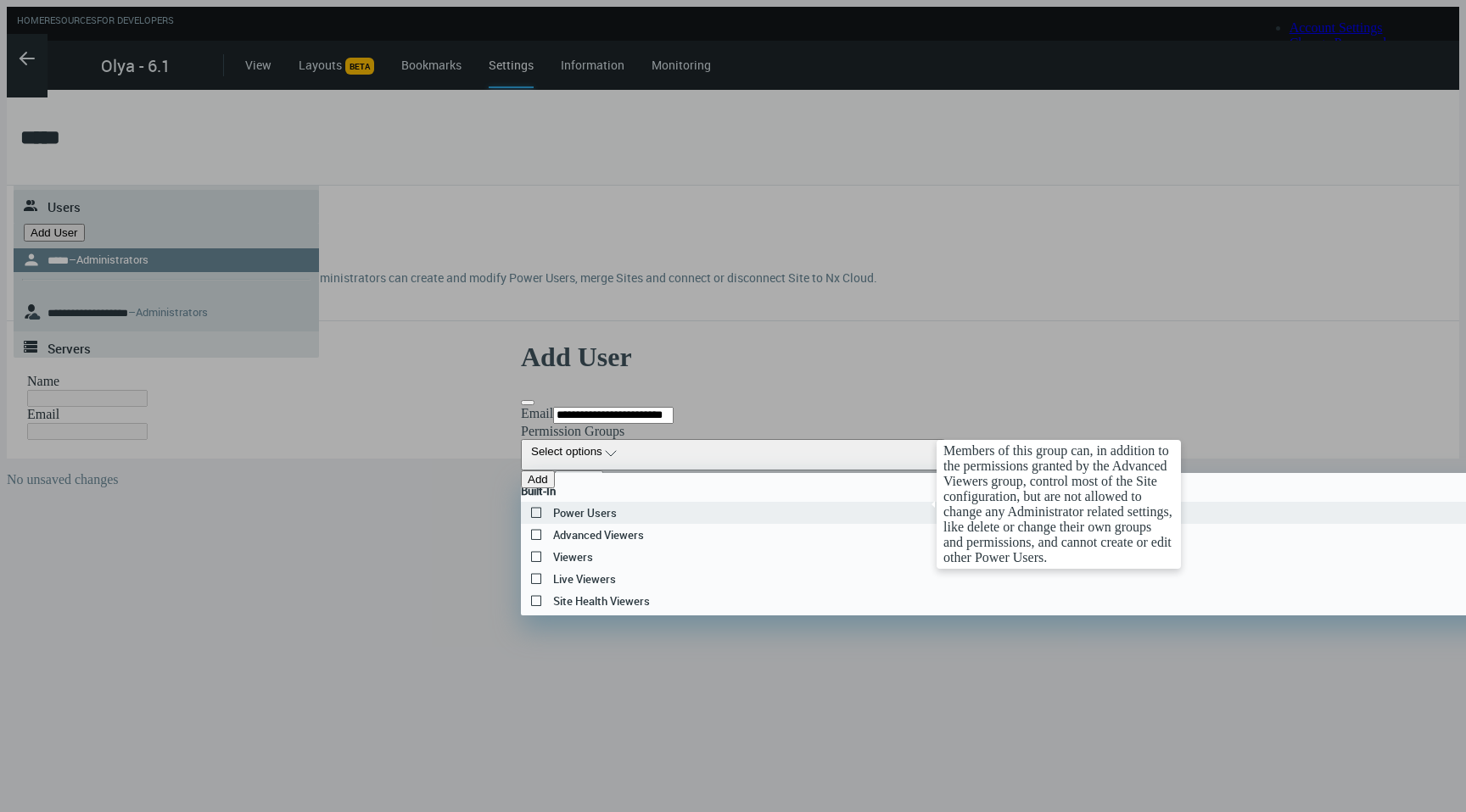
click at [641, 507] on label "Power Users" at bounding box center [1269, 513] width 1498 height 20
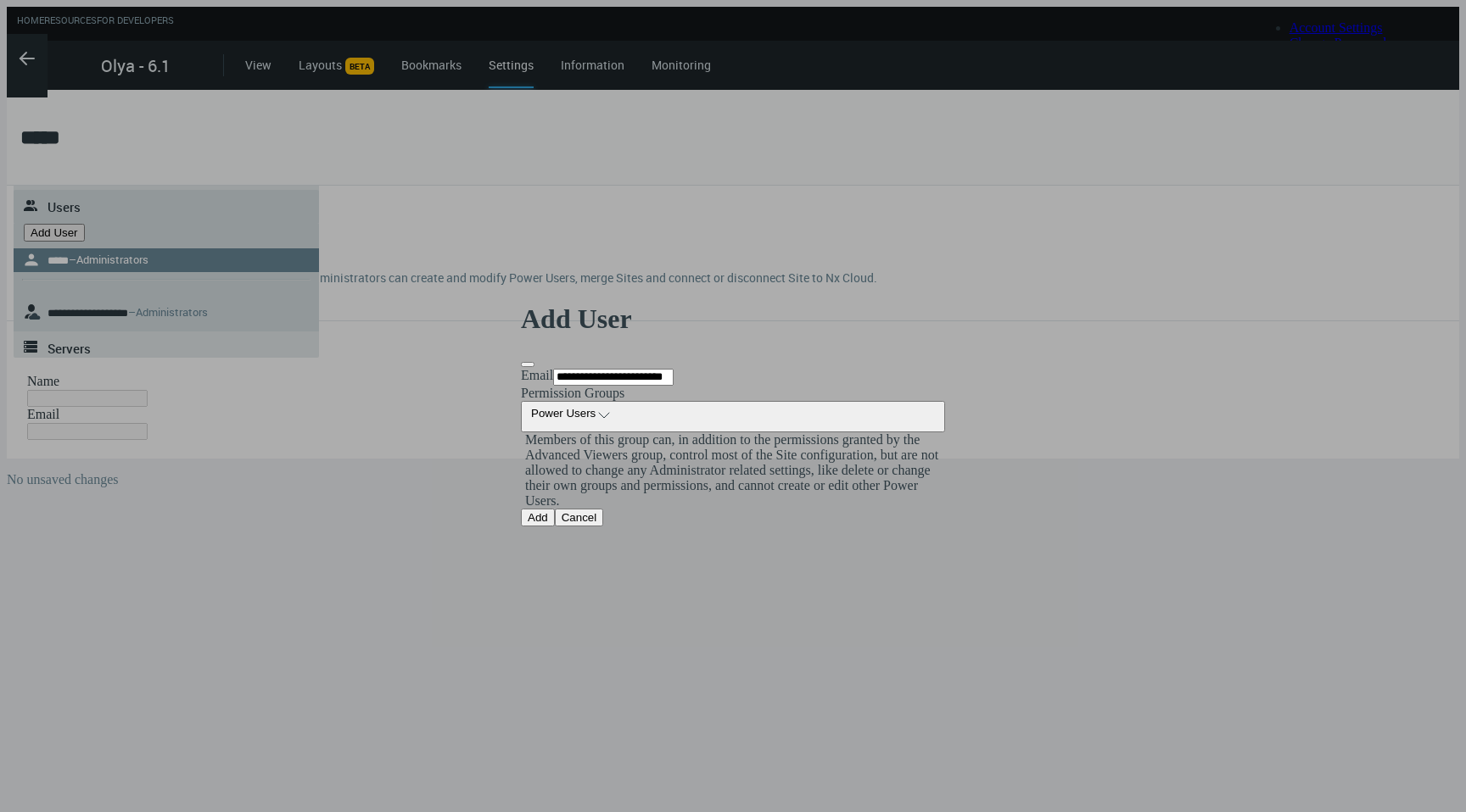
click at [555, 527] on button "Add" at bounding box center [538, 517] width 34 height 18
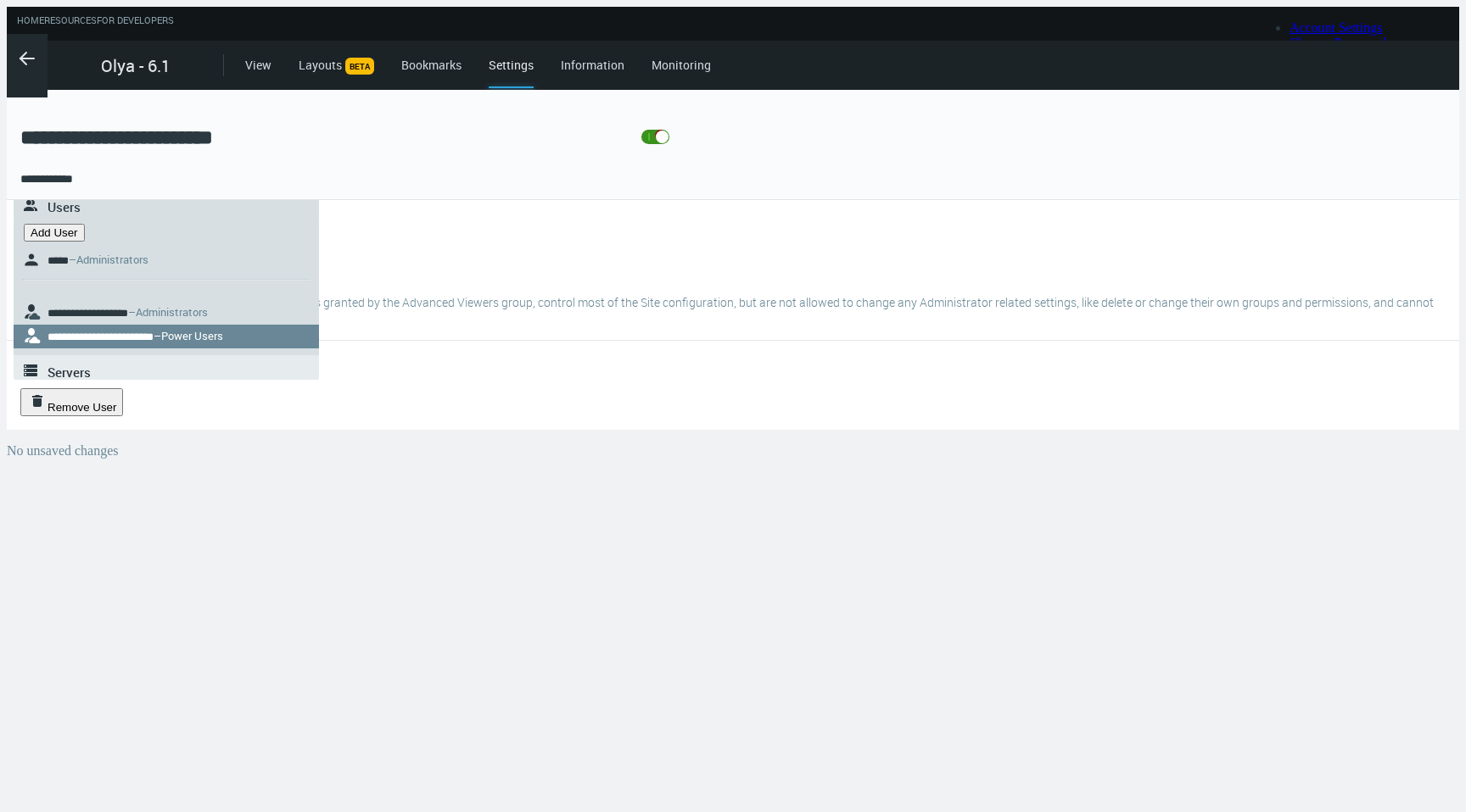
click at [138, 142] on span "Site Administration" at bounding box center [104, 138] width 112 height 17
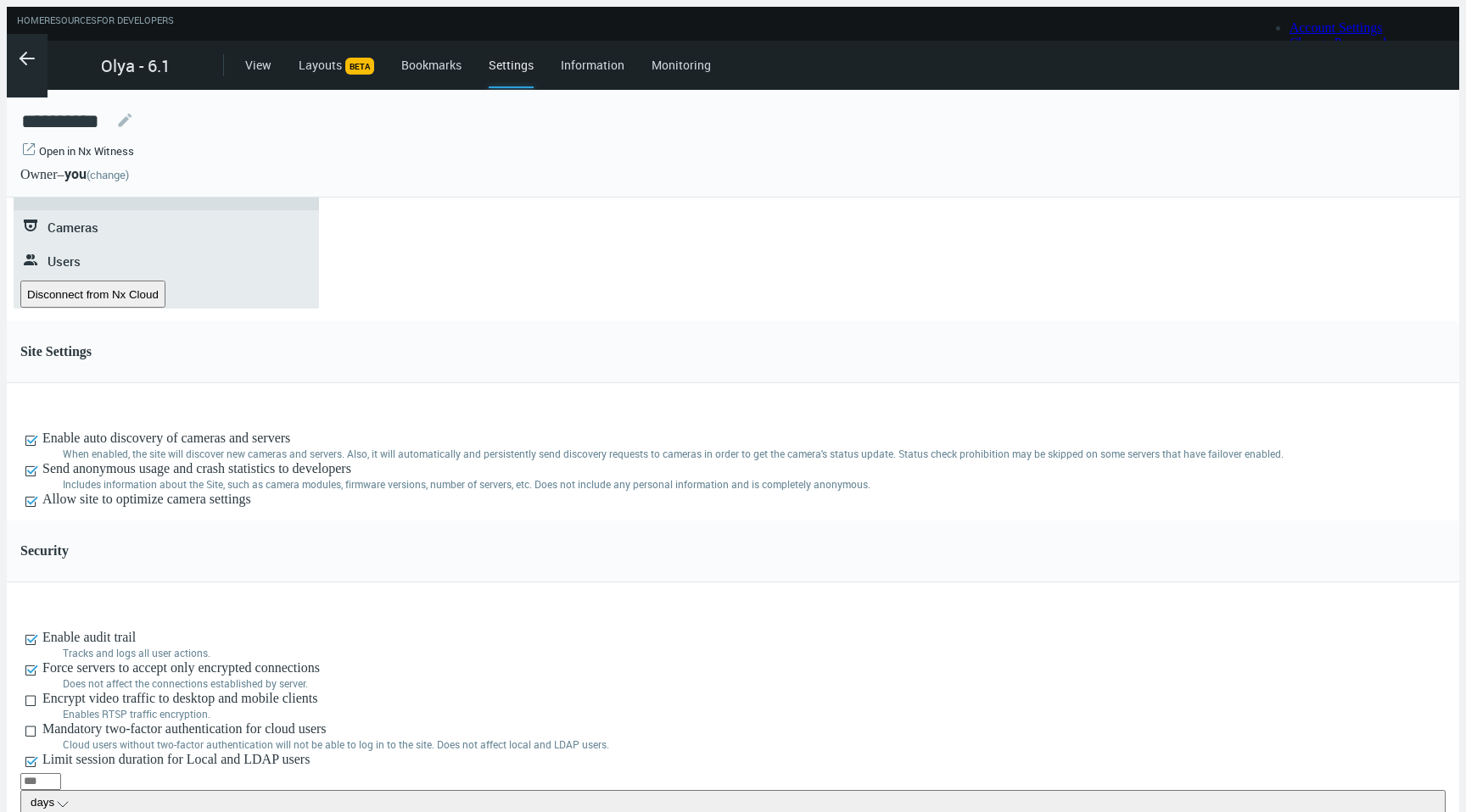
click at [129, 167] on link "(change)" at bounding box center [108, 174] width 43 height 15
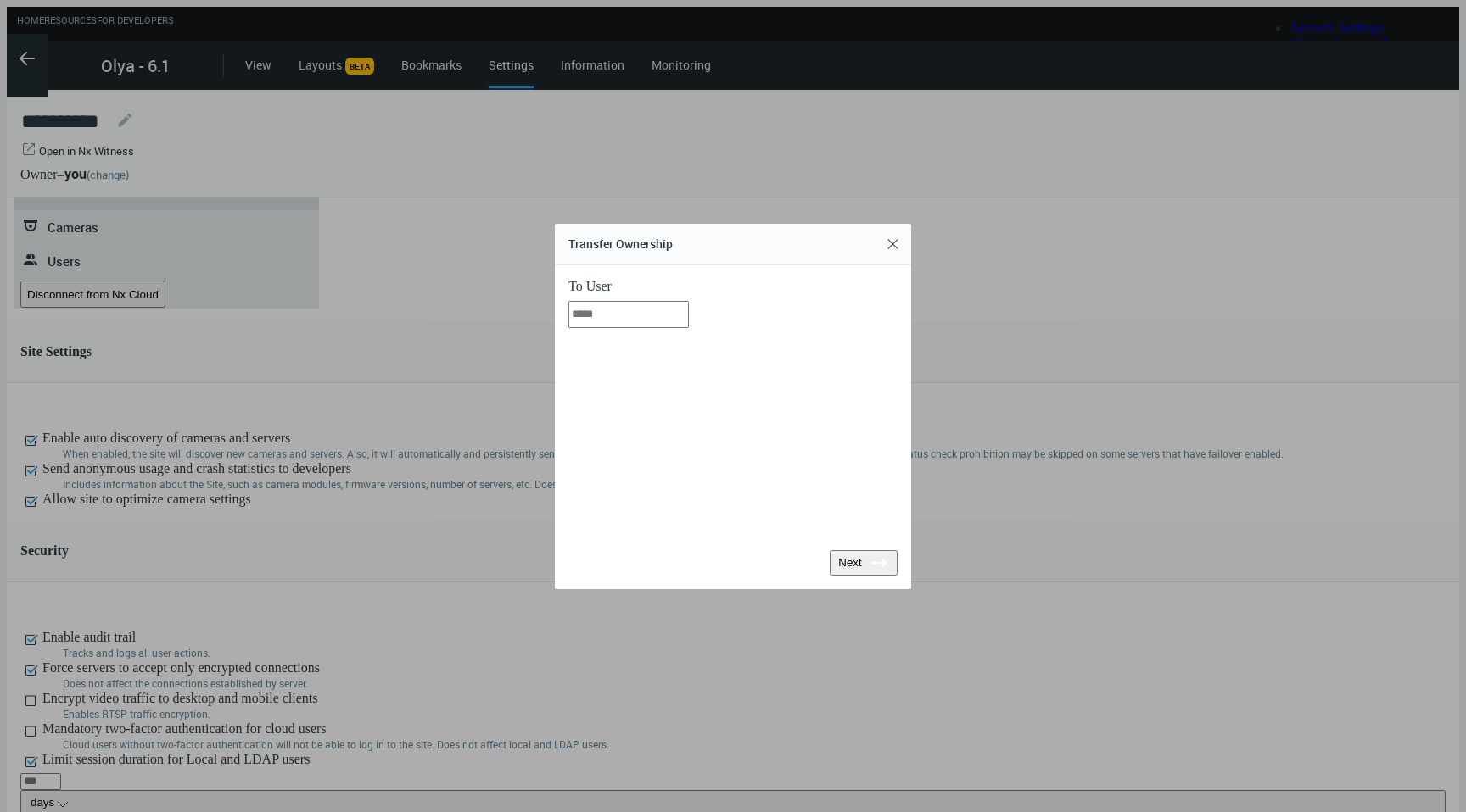
click at [688, 329] on input "text" at bounding box center [629, 314] width 120 height 27
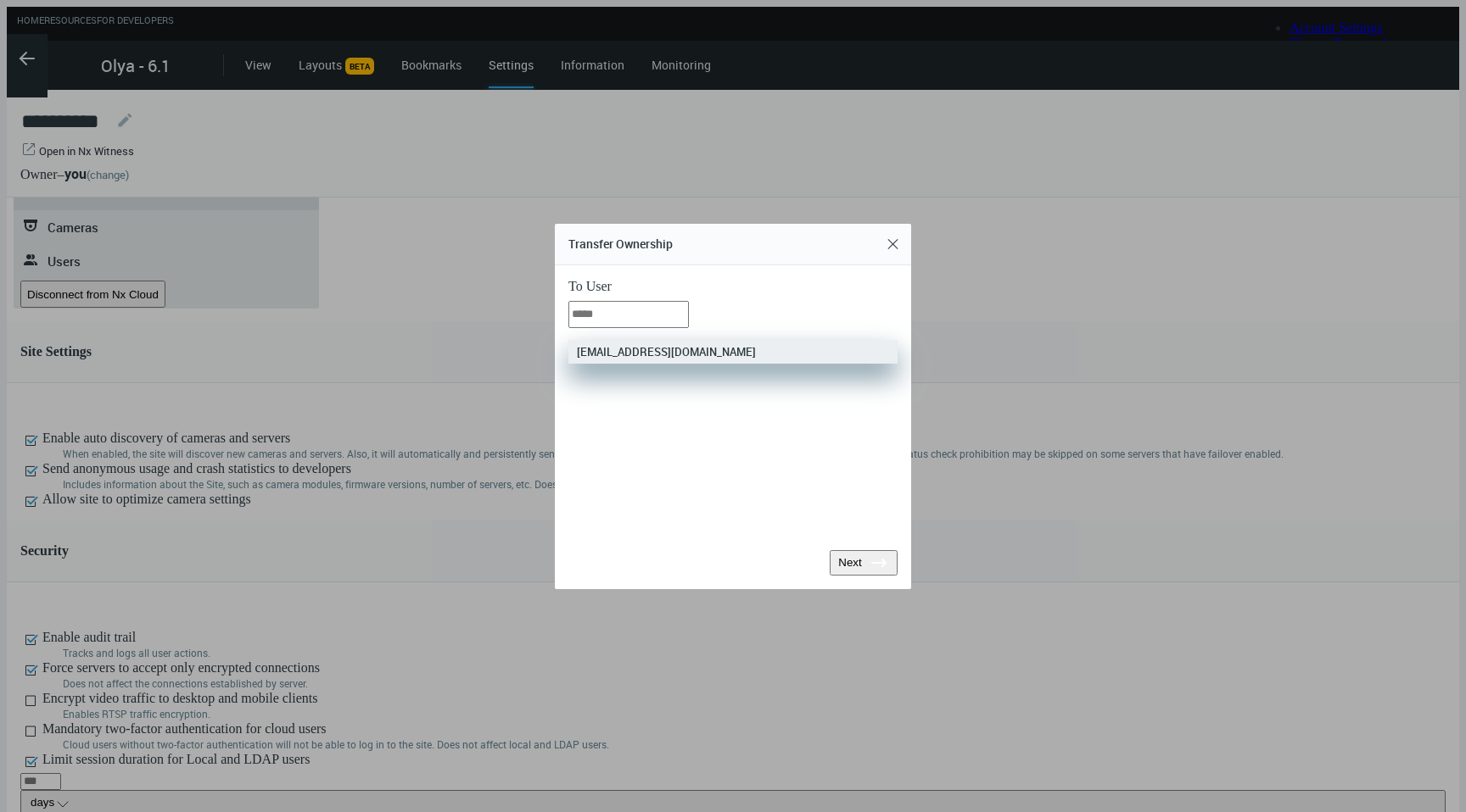
click at [731, 351] on li "oschultz@networkoptix.com" at bounding box center [733, 352] width 330 height 24
type input "**********"
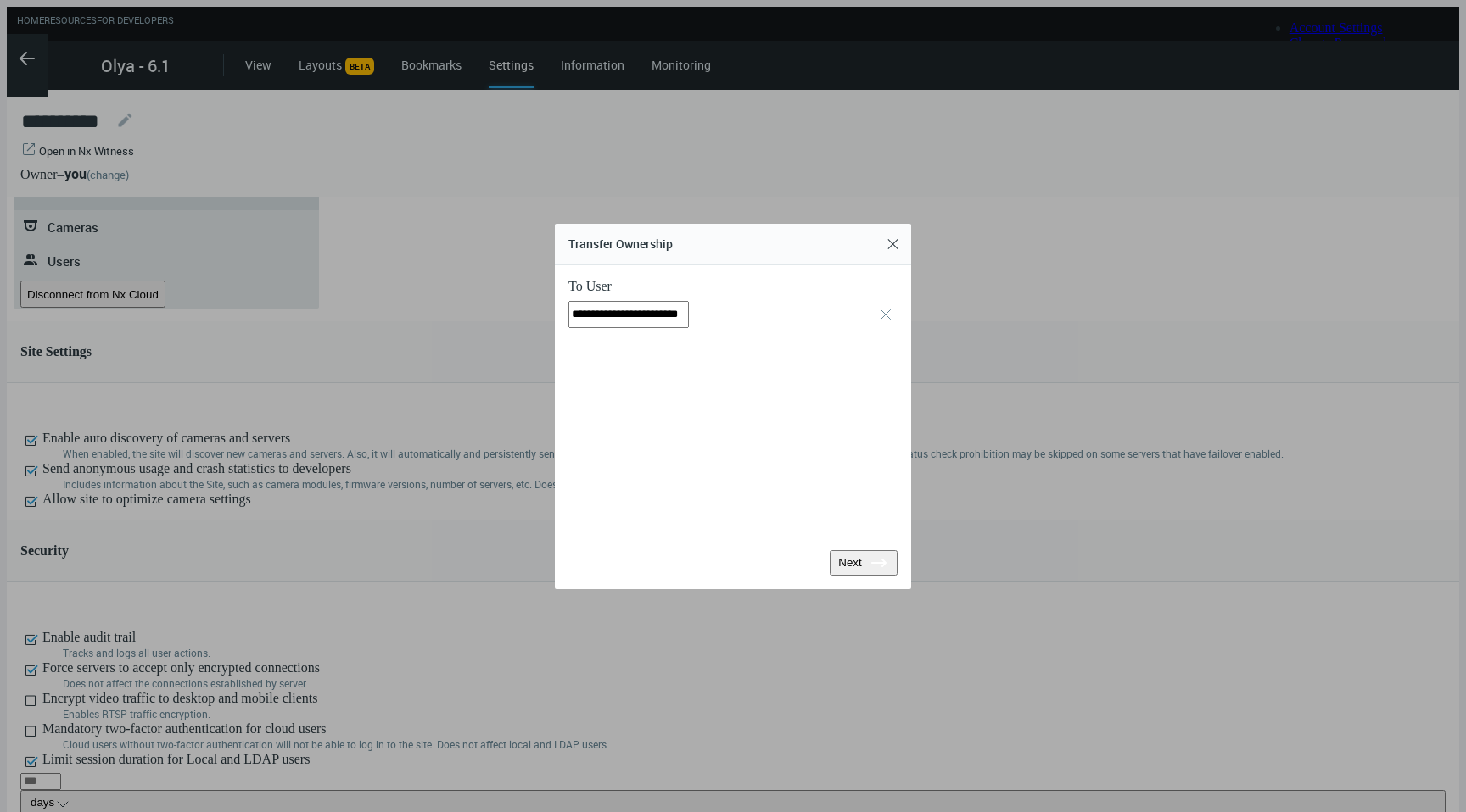
click at [854, 553] on div "Next .st0{fill:#2B383F;}" at bounding box center [863, 562] width 54 height 20
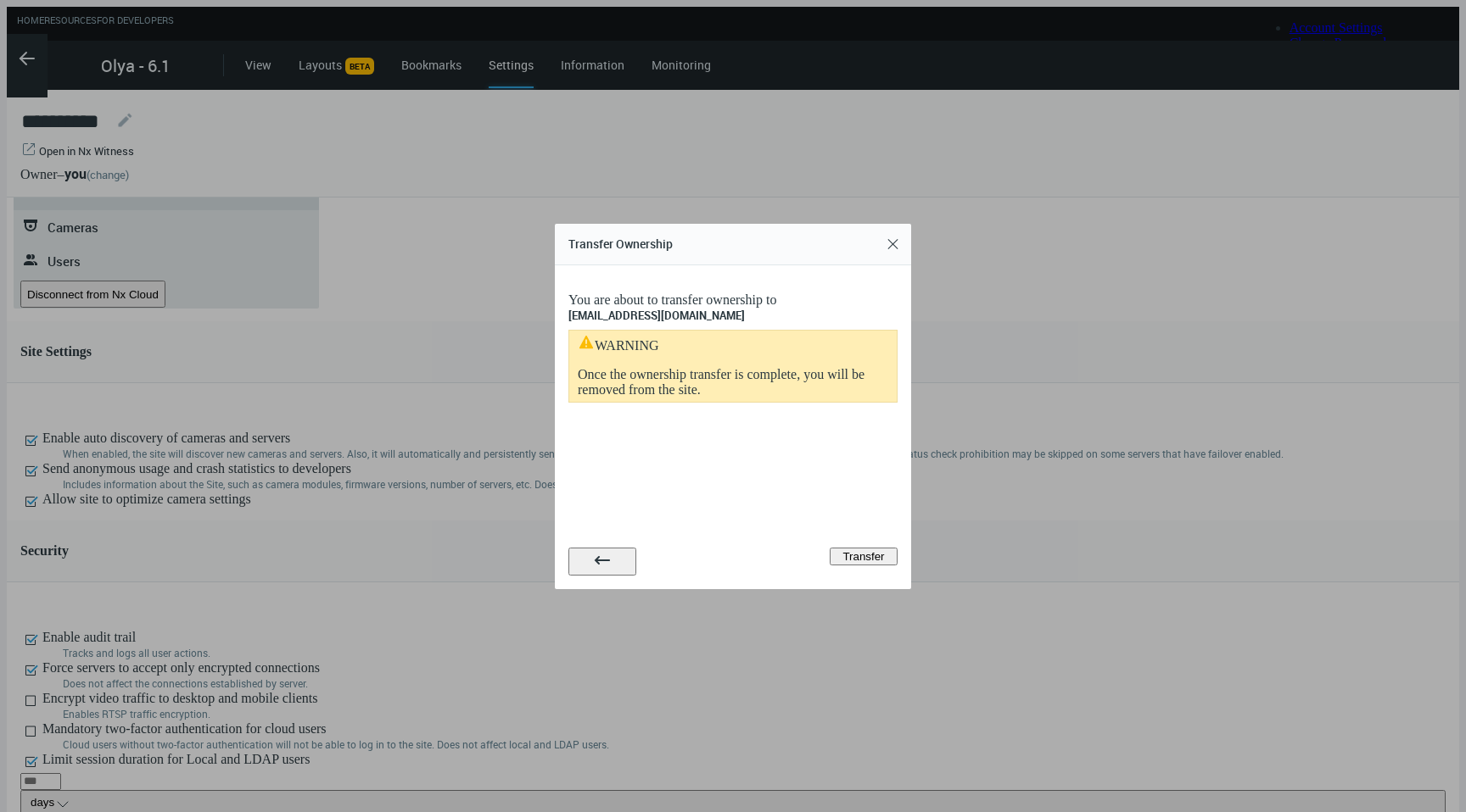
click at [854, 550] on div "Transfer" at bounding box center [863, 556] width 54 height 12
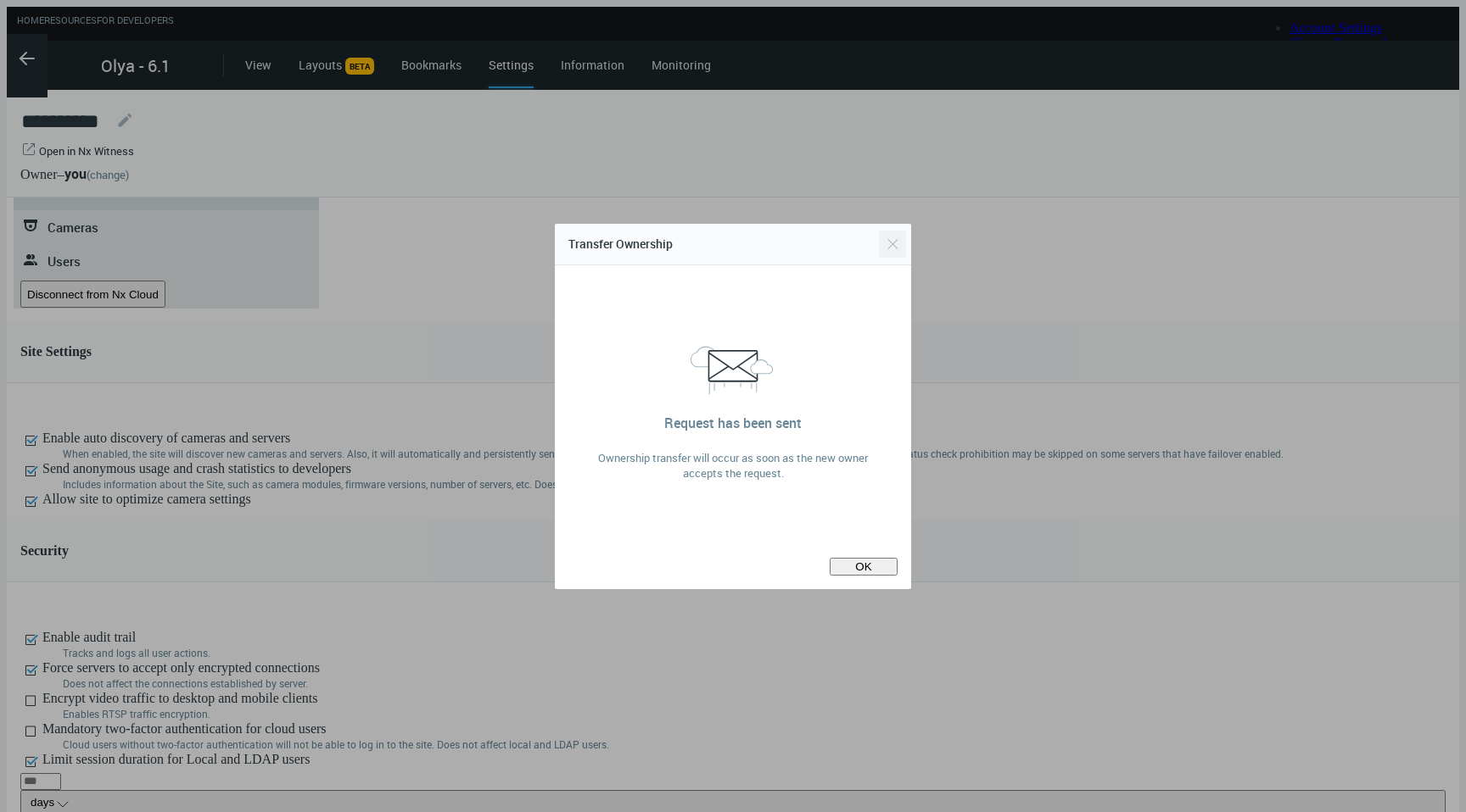
click at [897, 258] on button "Close" at bounding box center [892, 244] width 27 height 27
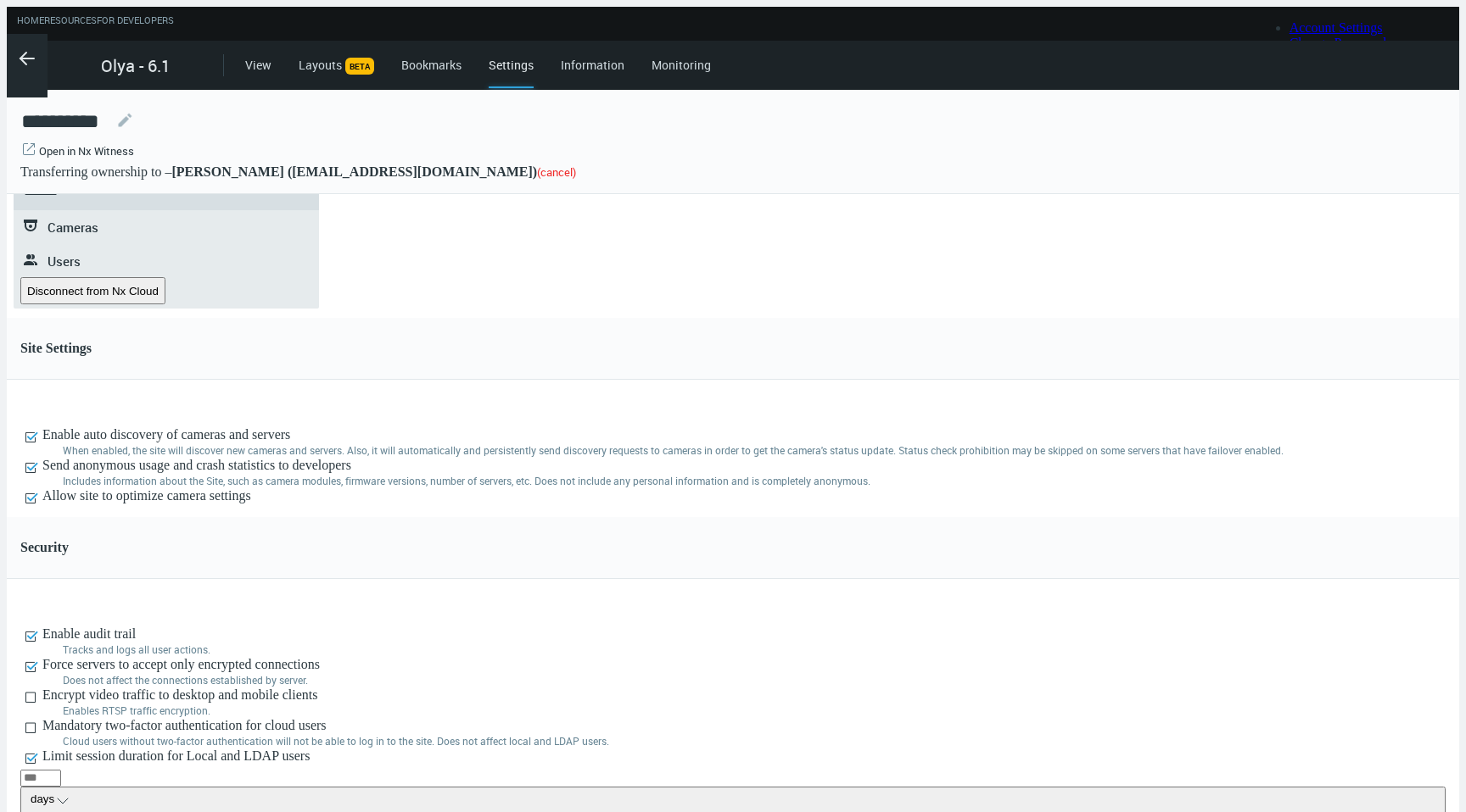
click at [233, 432] on nx-menu ".st0{fill-rule:evenodd;clip-rule:evenodd;fill:#2B383F;} Site Administration ***…" at bounding box center [166, 447] width 306 height 715
click at [91, 229] on span "Cameras" at bounding box center [73, 227] width 50 height 17
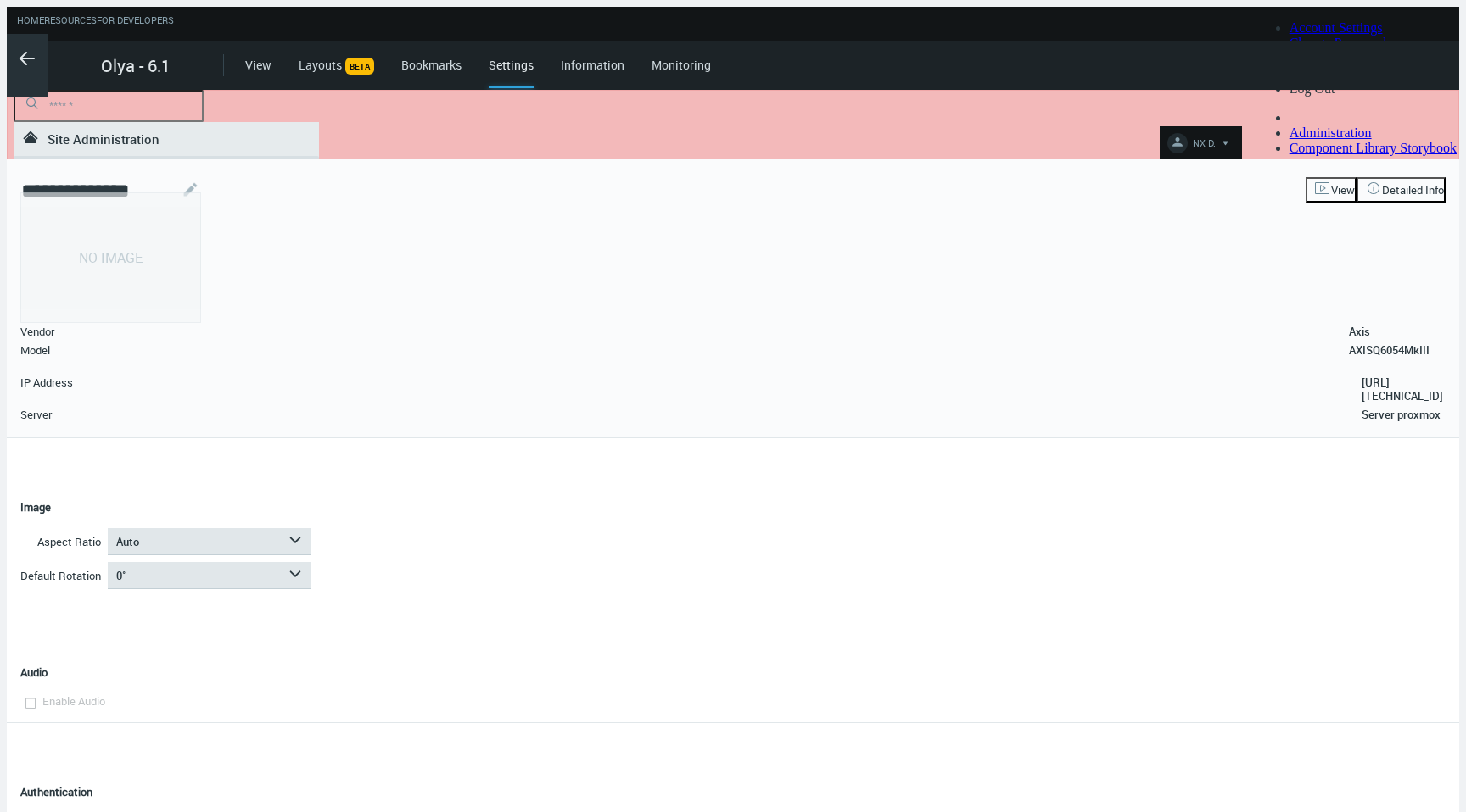
click at [18, 50] on icon ".arrow {fill-rule:evenodd;clip-rule:evenodd;fill:none;stroke:var(--btn-arrow-co…" at bounding box center [27, 58] width 20 height 20
